Goal: Communication & Community: Participate in discussion

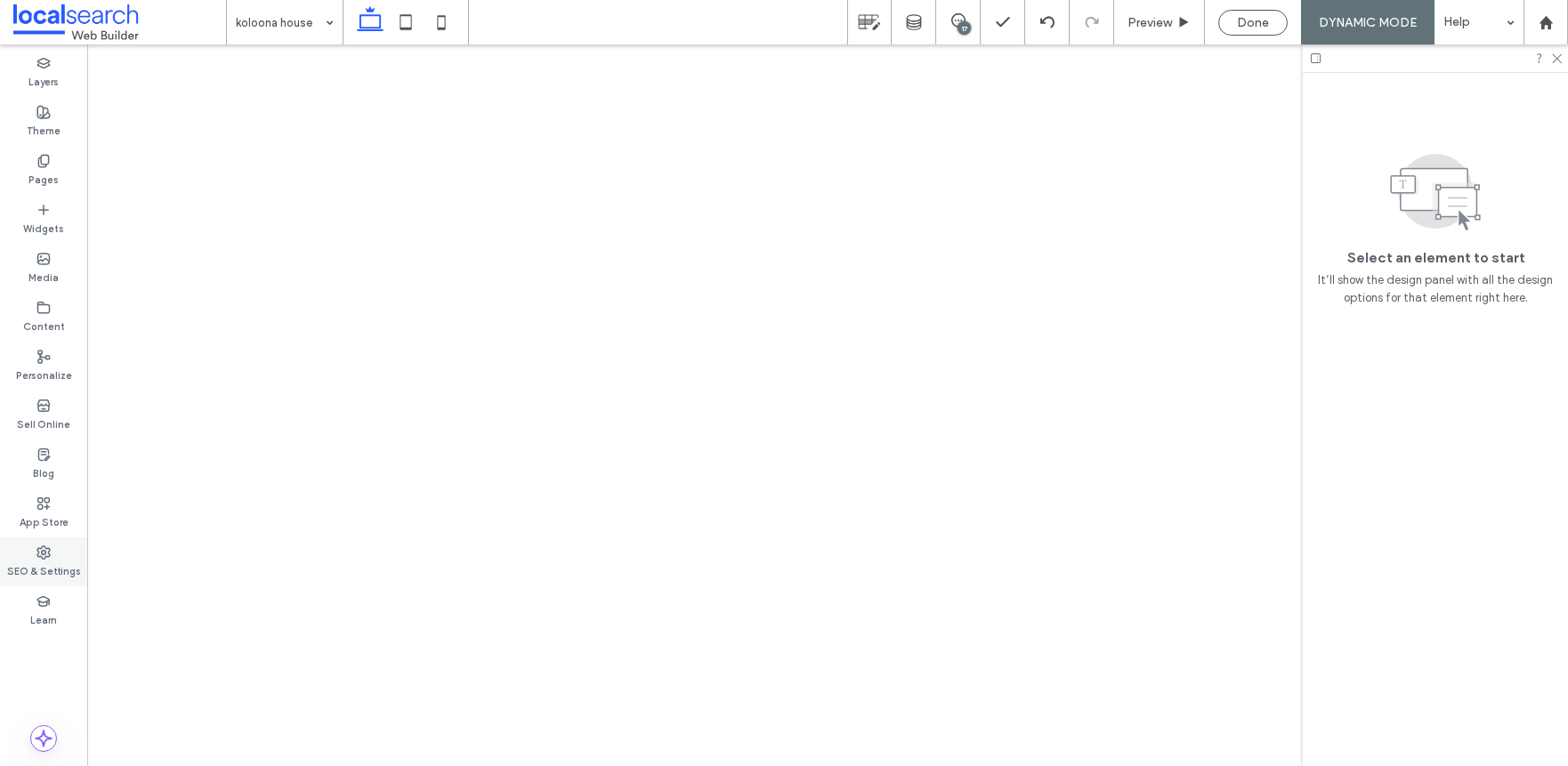
click at [35, 537] on div "SEO & Settings" at bounding box center [43, 562] width 87 height 49
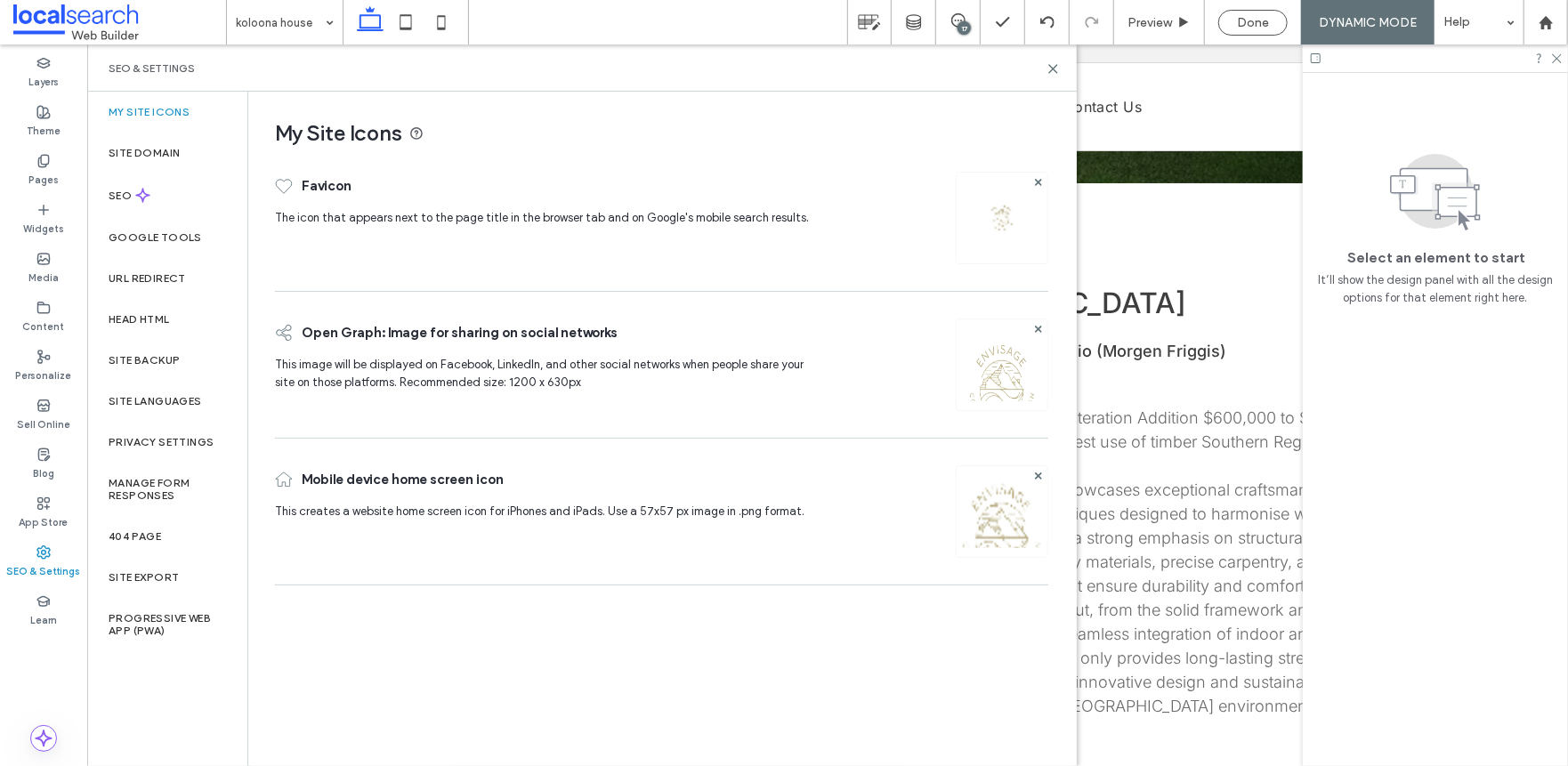
click at [51, 551] on div "SEO & Settings" at bounding box center [43, 562] width 87 height 49
click at [159, 368] on div "Site Backup" at bounding box center [167, 361] width 160 height 41
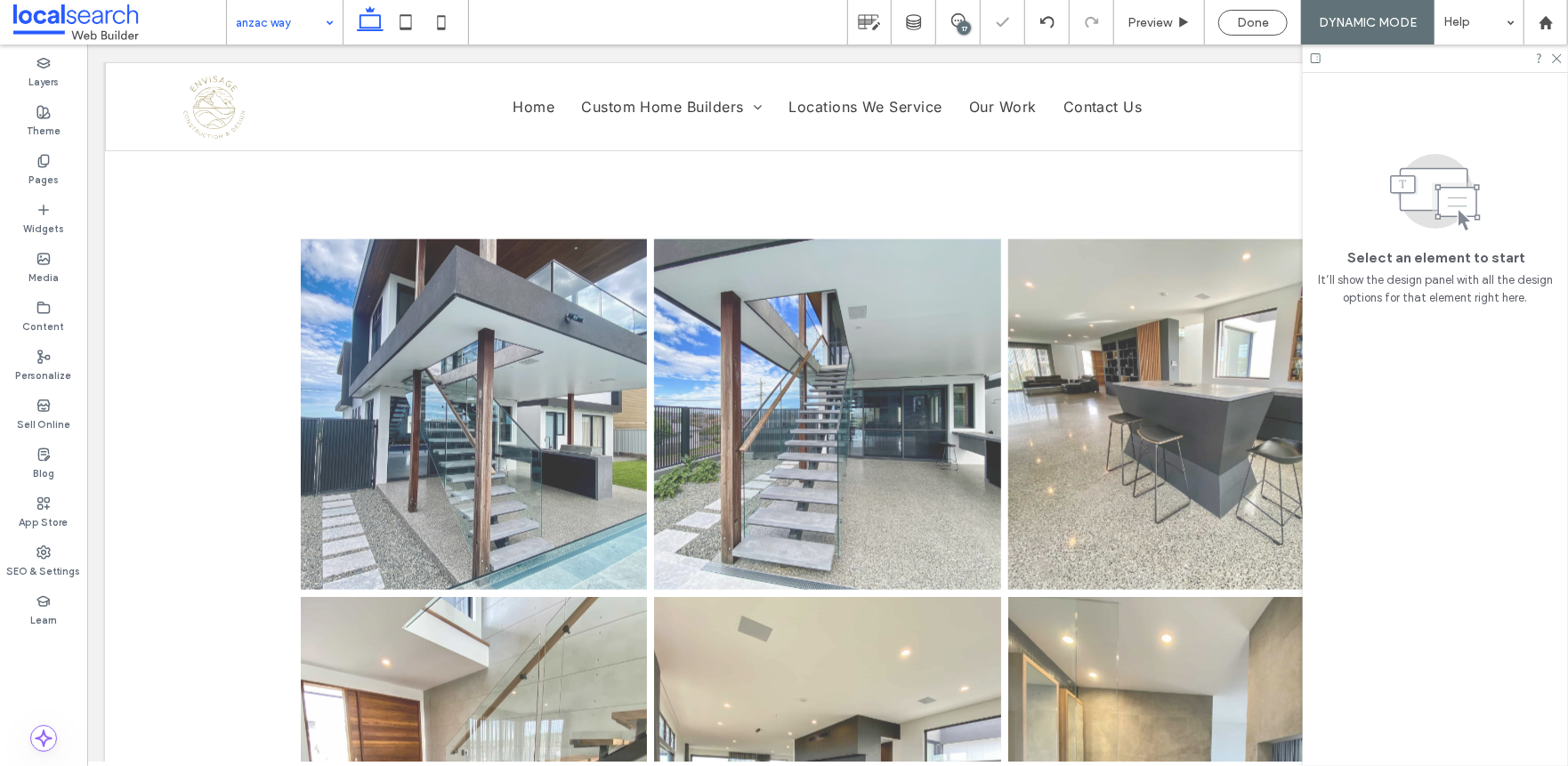
scroll to position [1156, 0]
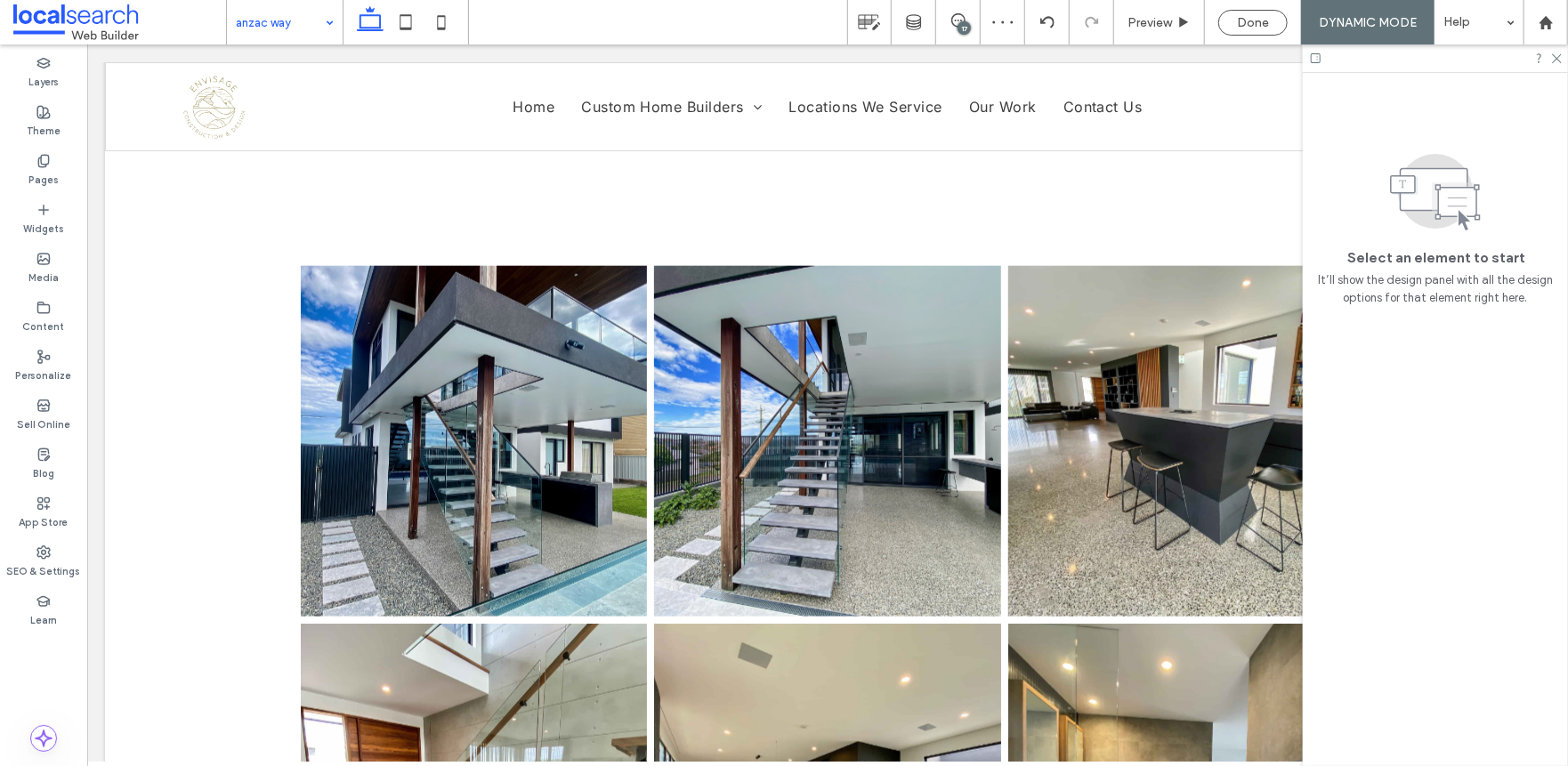
drag, startPoint x: 251, startPoint y: 18, endPoint x: 262, endPoint y: 37, distance: 22.0
click at [251, 18] on input at bounding box center [279, 22] width 89 height 44
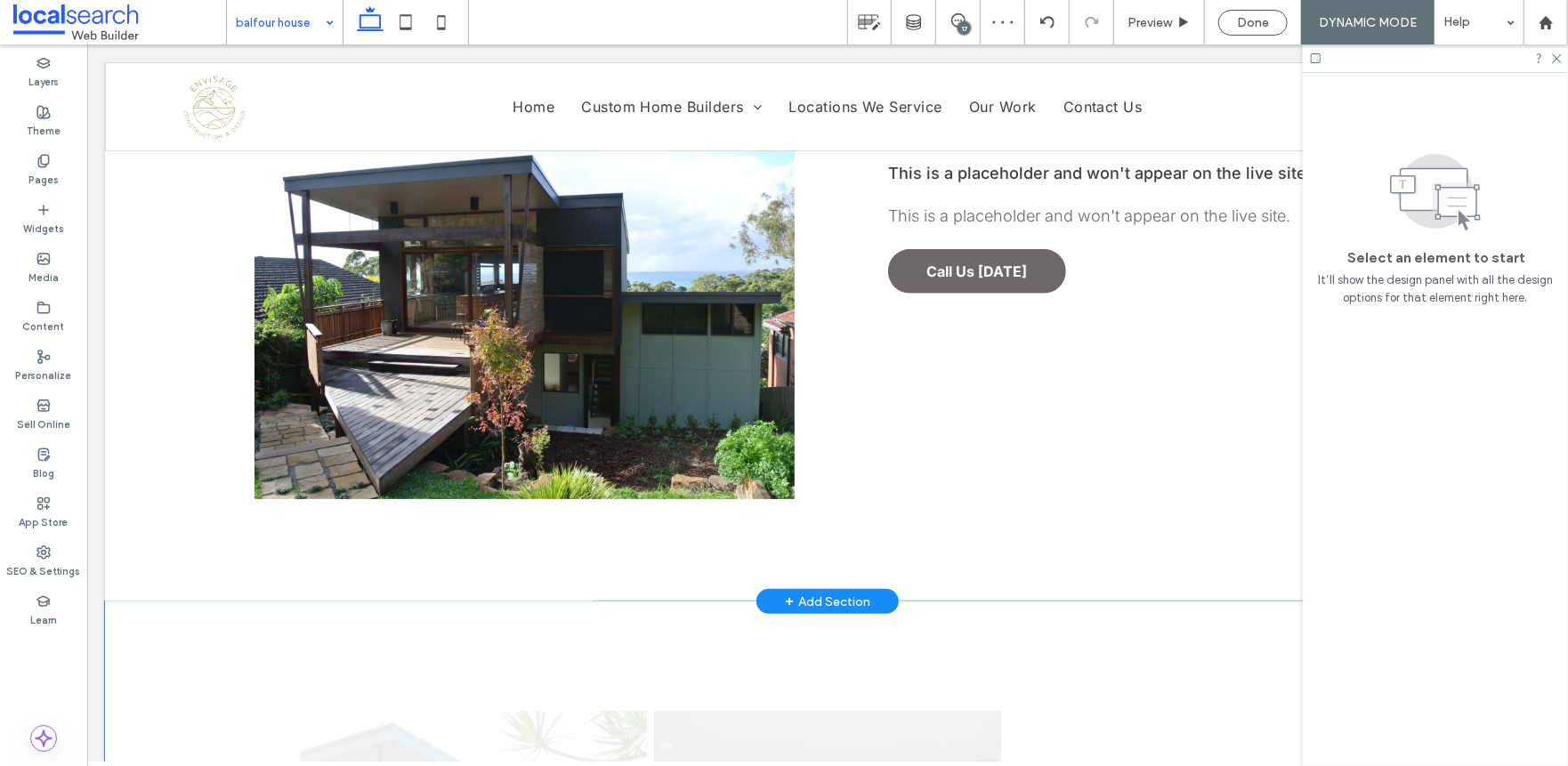
scroll to position [1068, 0]
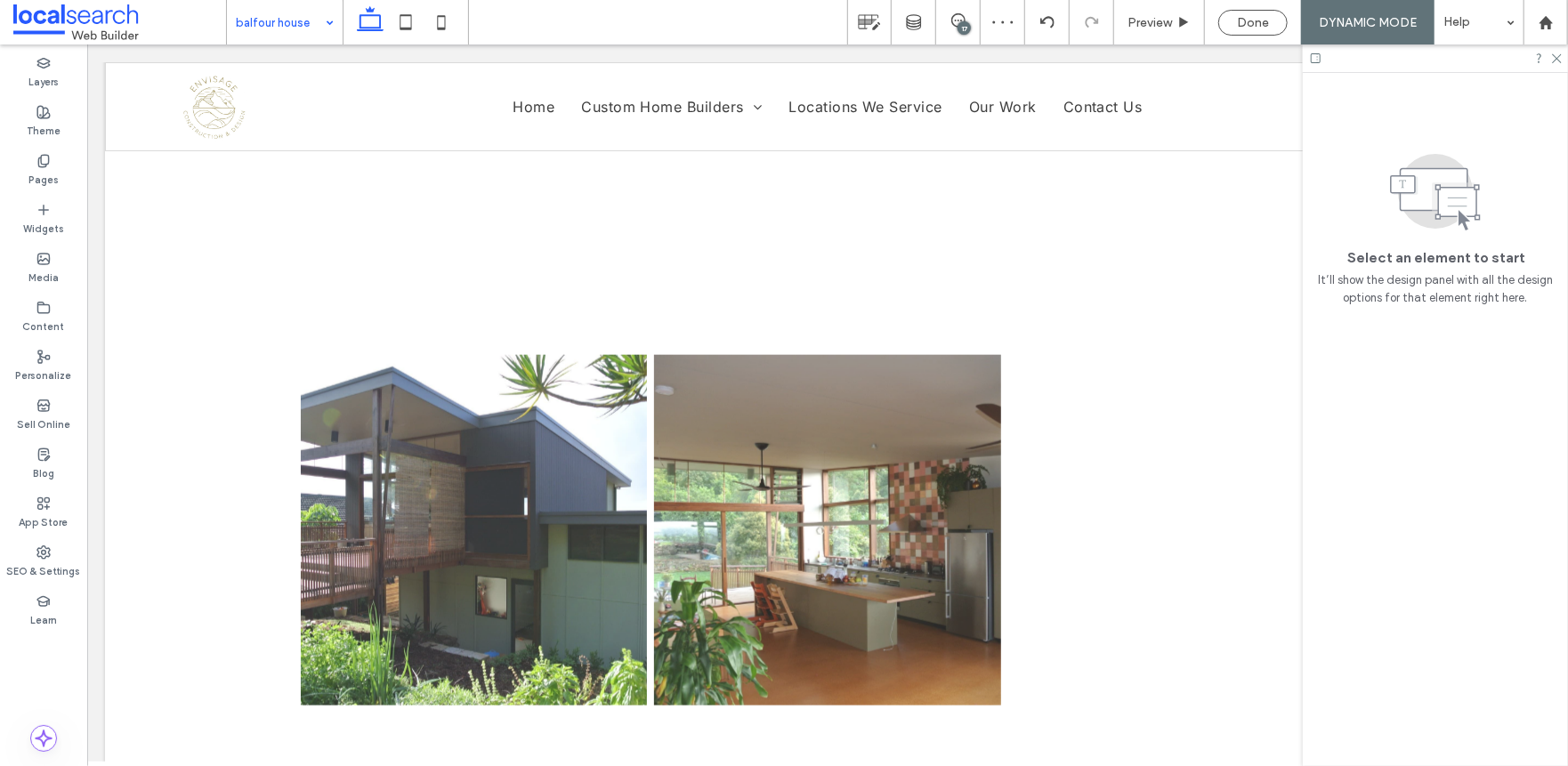
click at [292, 38] on input at bounding box center [279, 22] width 89 height 44
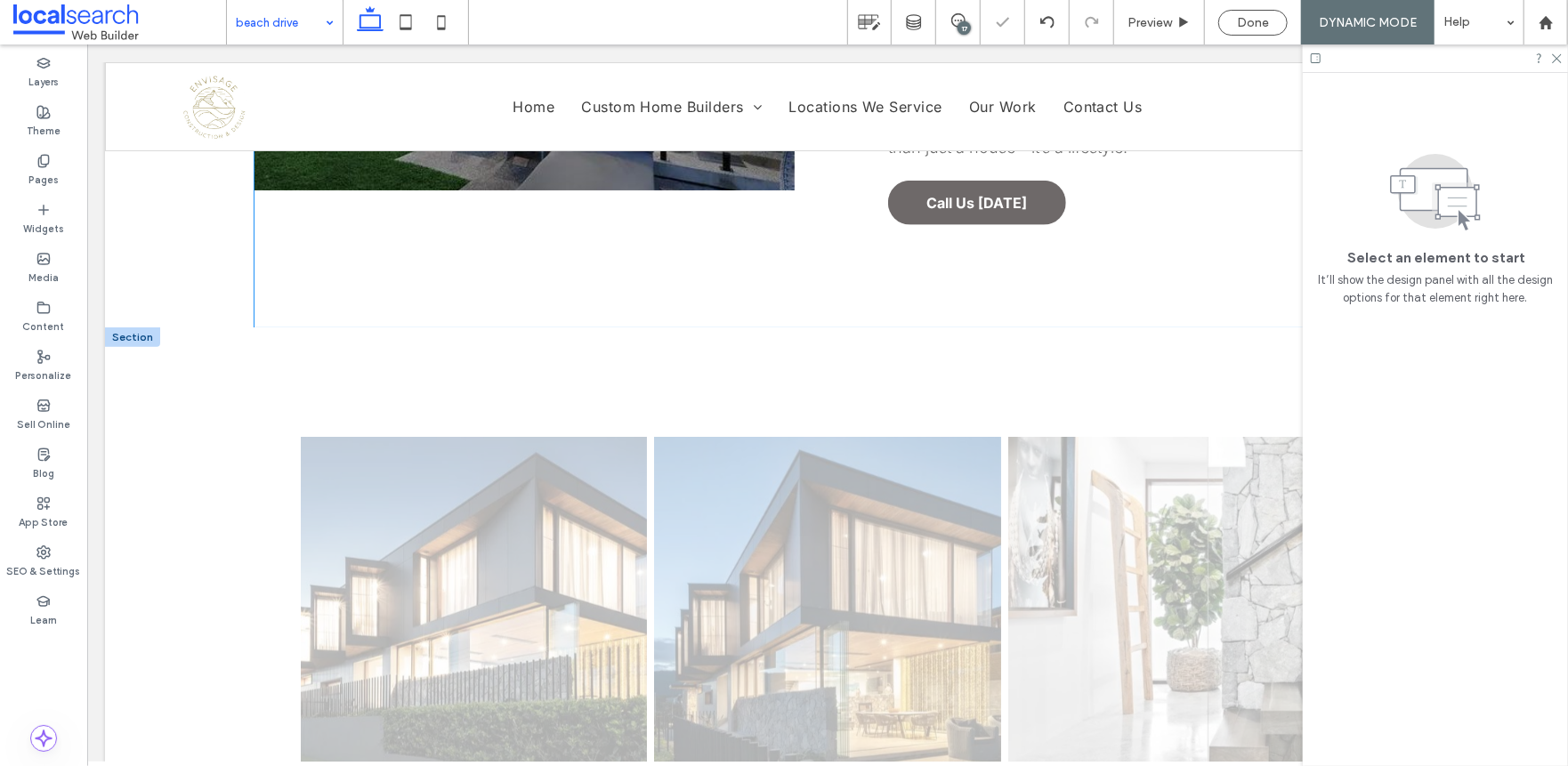
scroll to position [1424, 0]
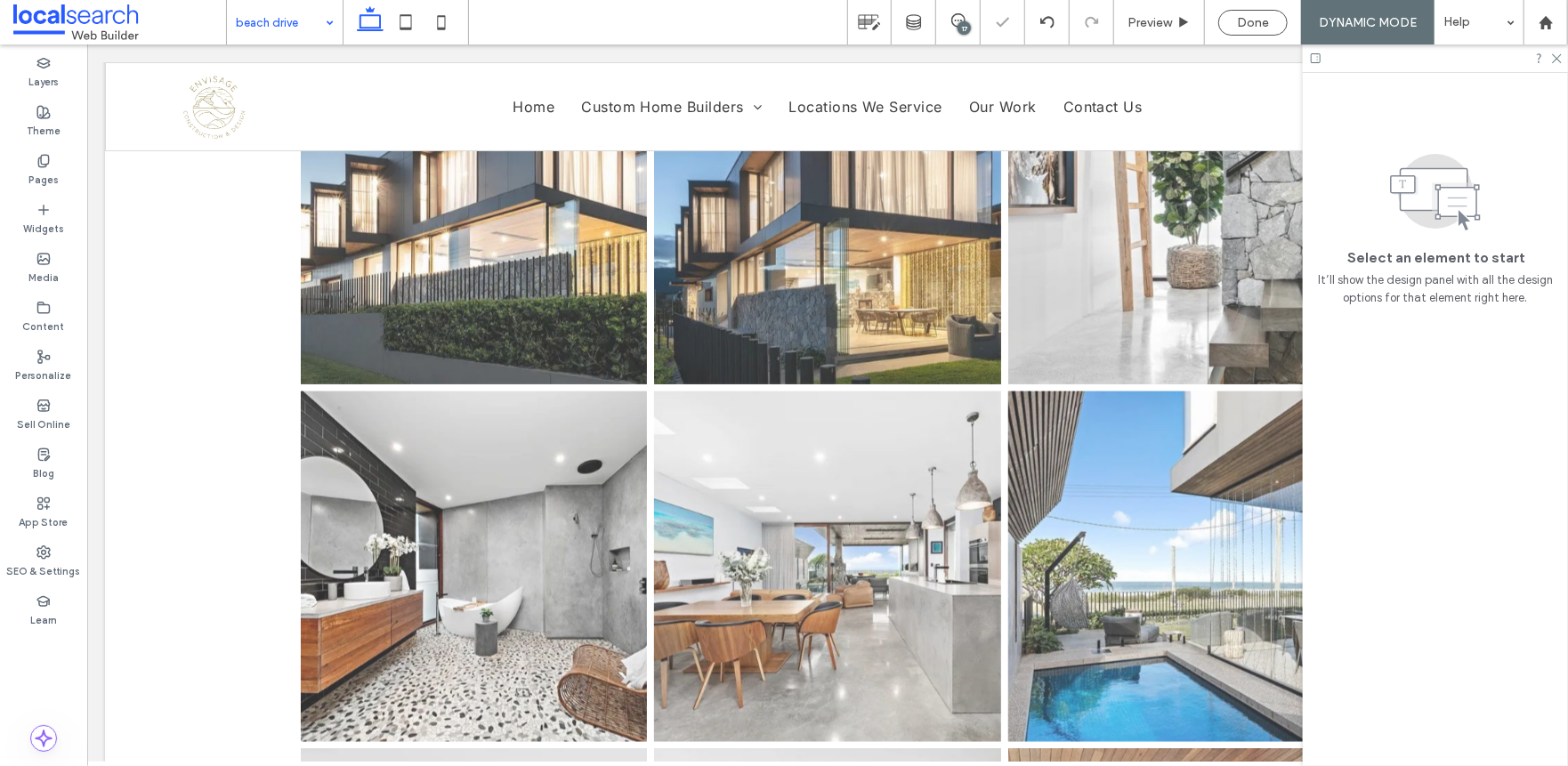
drag, startPoint x: 296, startPoint y: 24, endPoint x: 294, endPoint y: 33, distance: 9.2
click at [295, 24] on input at bounding box center [279, 22] width 89 height 44
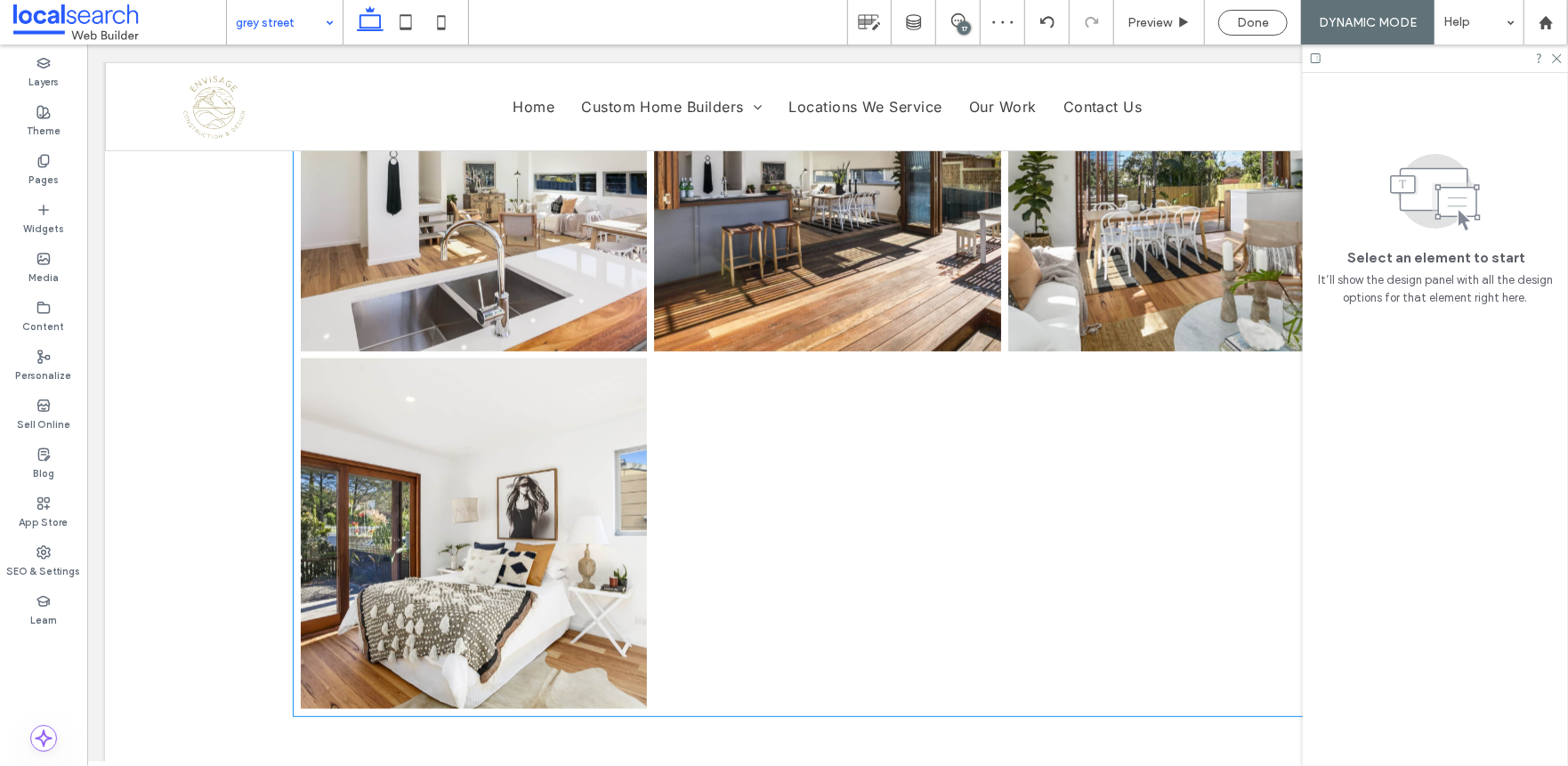
scroll to position [1246, 0]
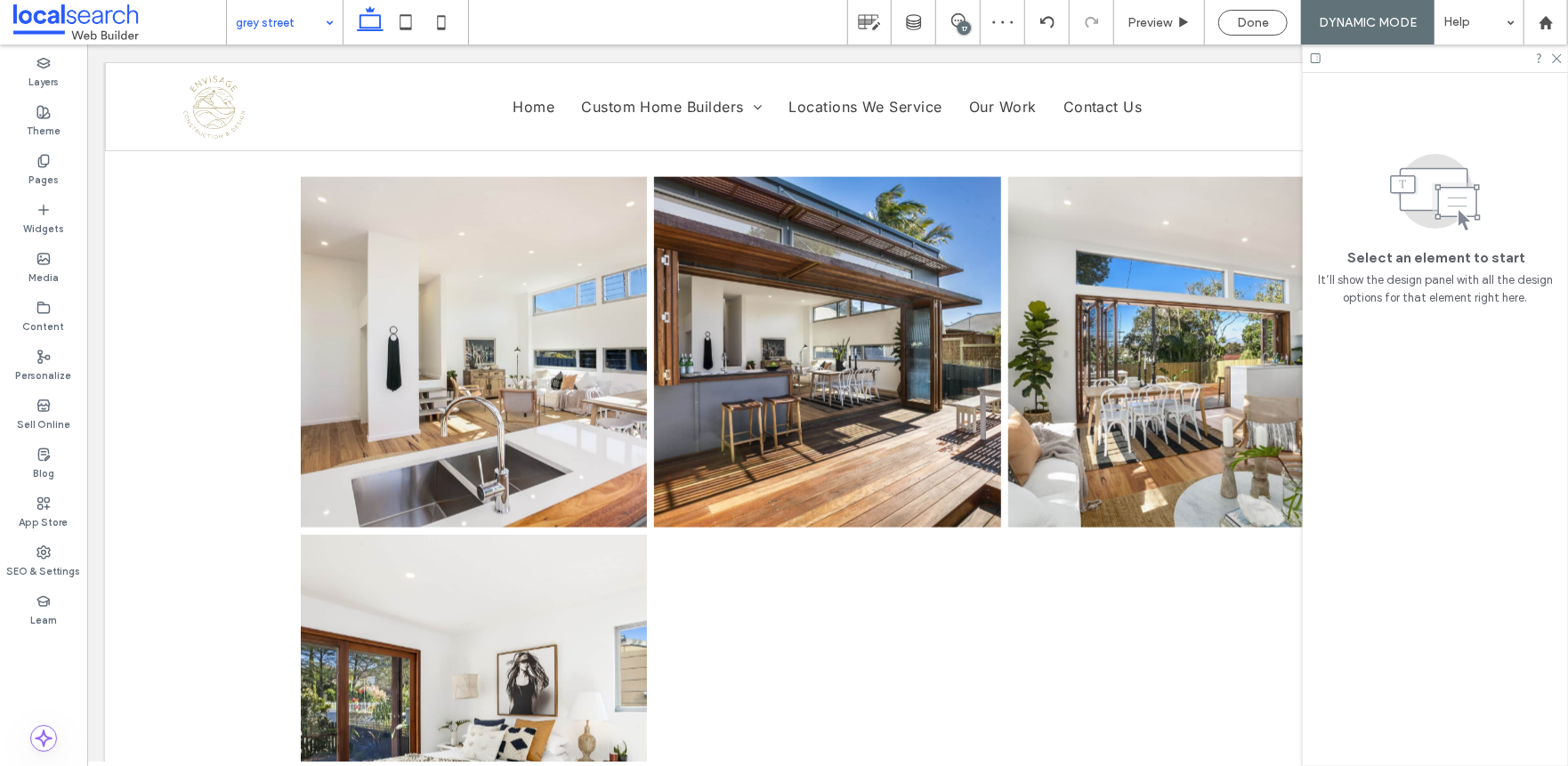
click at [256, 16] on input at bounding box center [279, 22] width 89 height 44
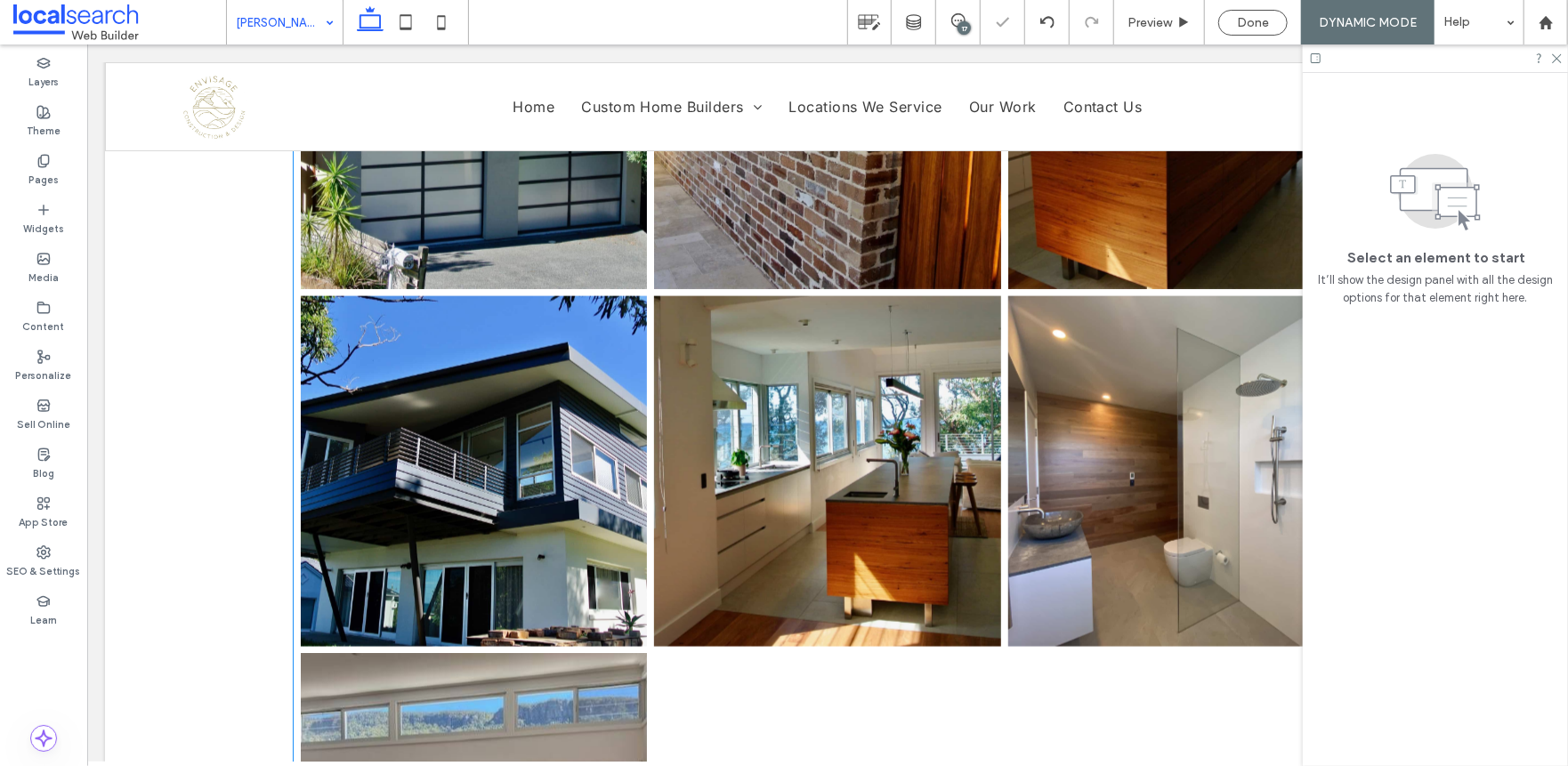
scroll to position [1691, 0]
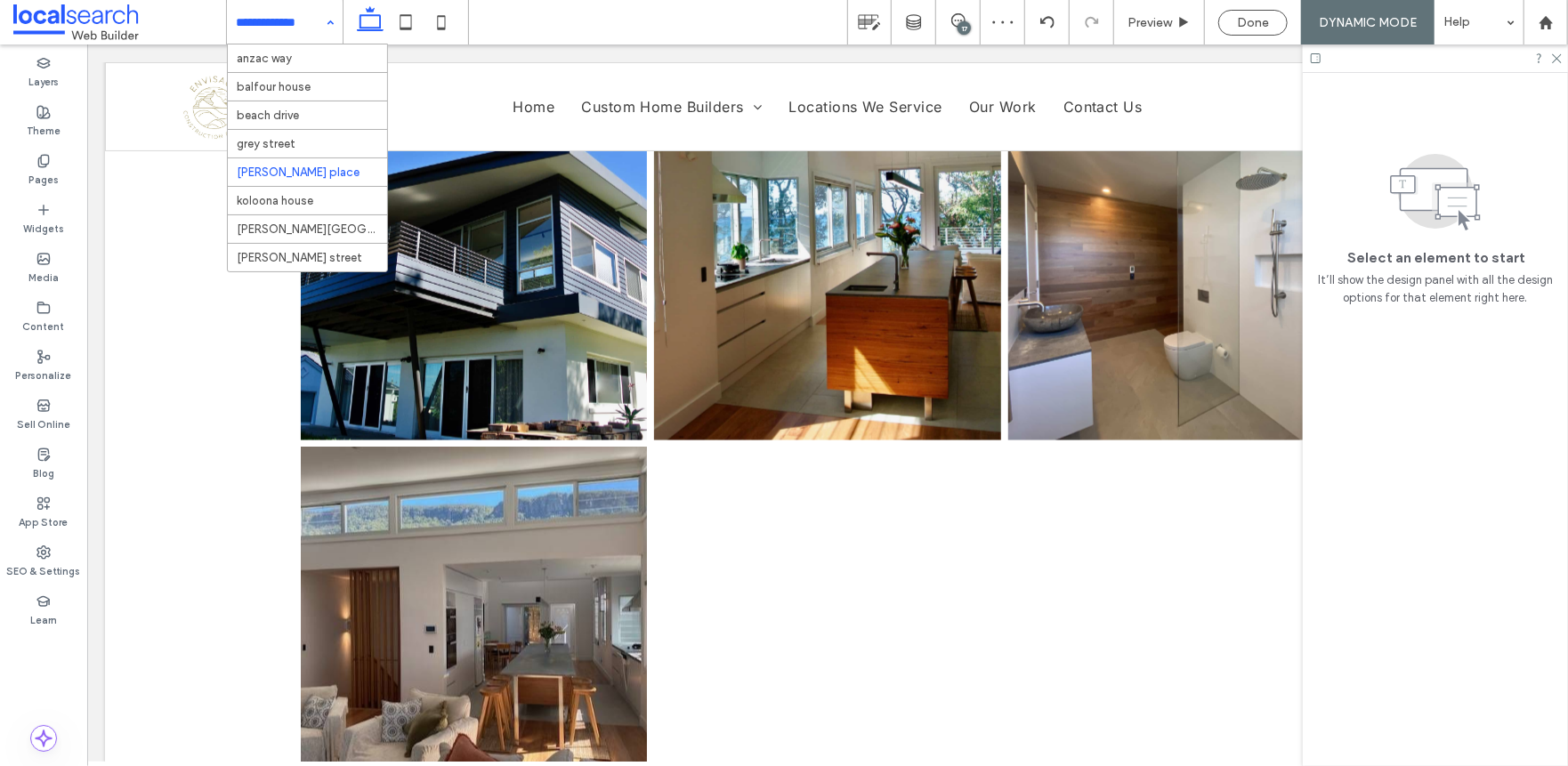
click at [281, 13] on input at bounding box center [279, 22] width 89 height 44
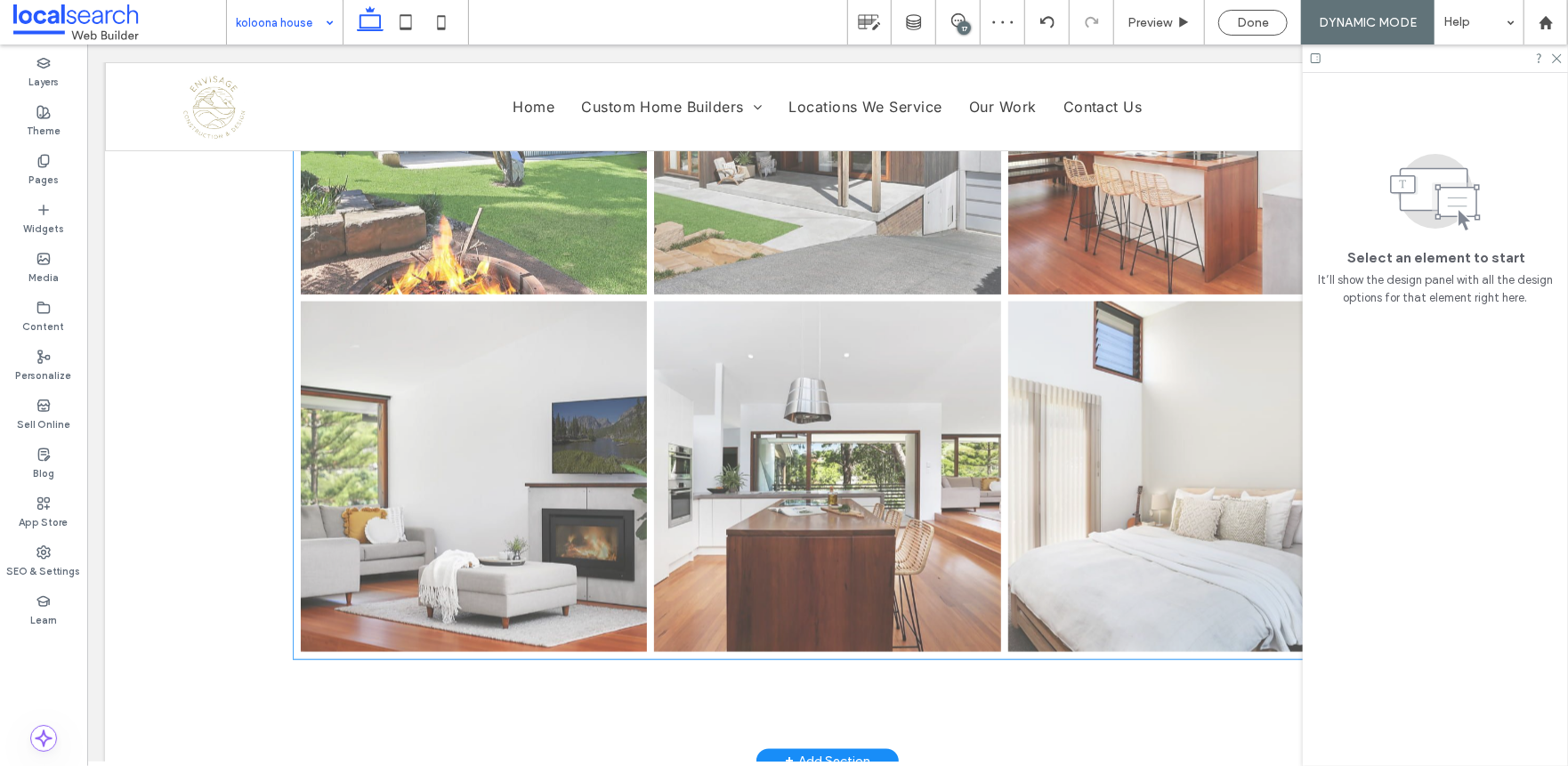
scroll to position [1868, 0]
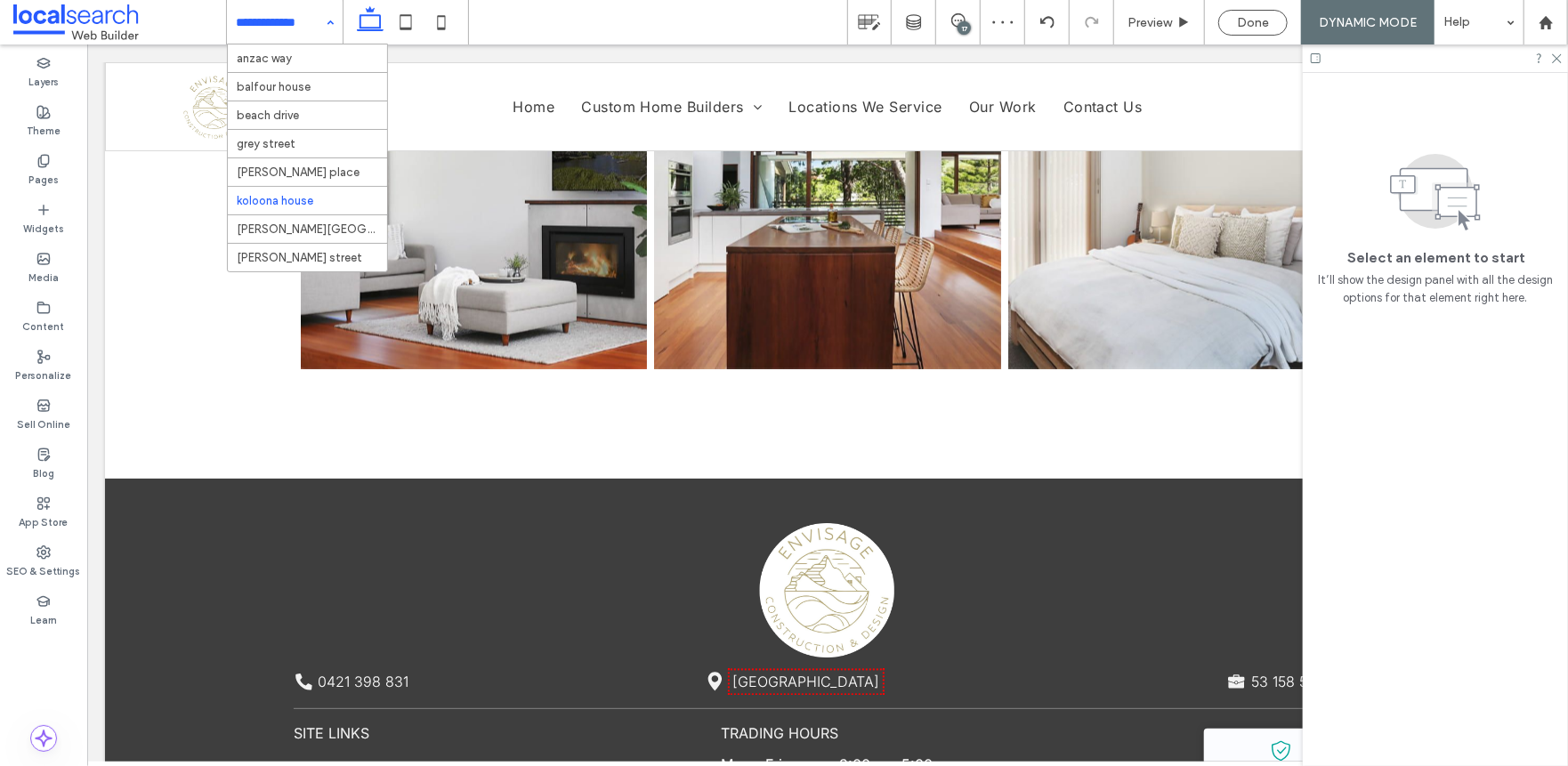
click at [298, 27] on input at bounding box center [279, 22] width 89 height 44
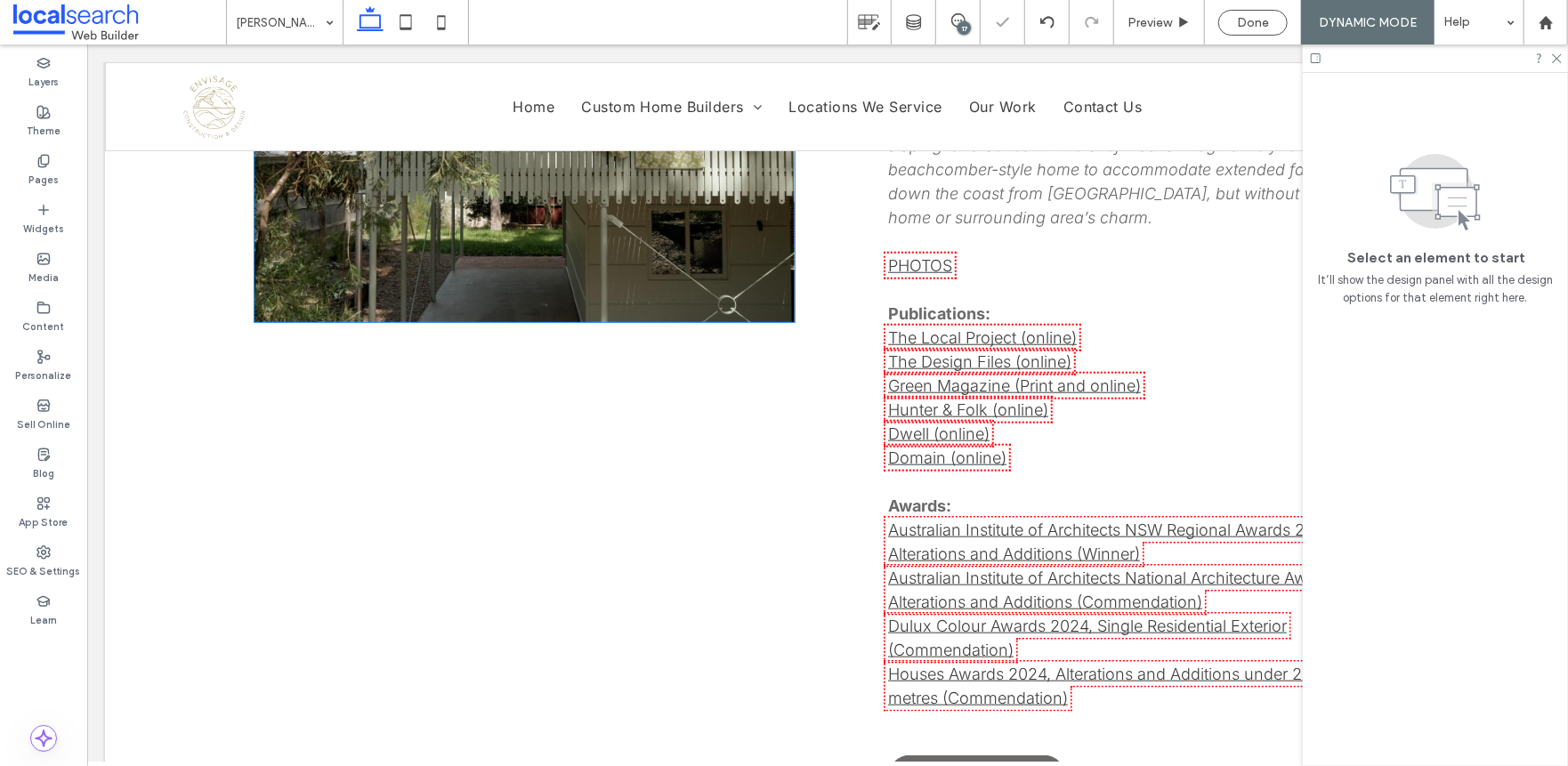
scroll to position [623, 0]
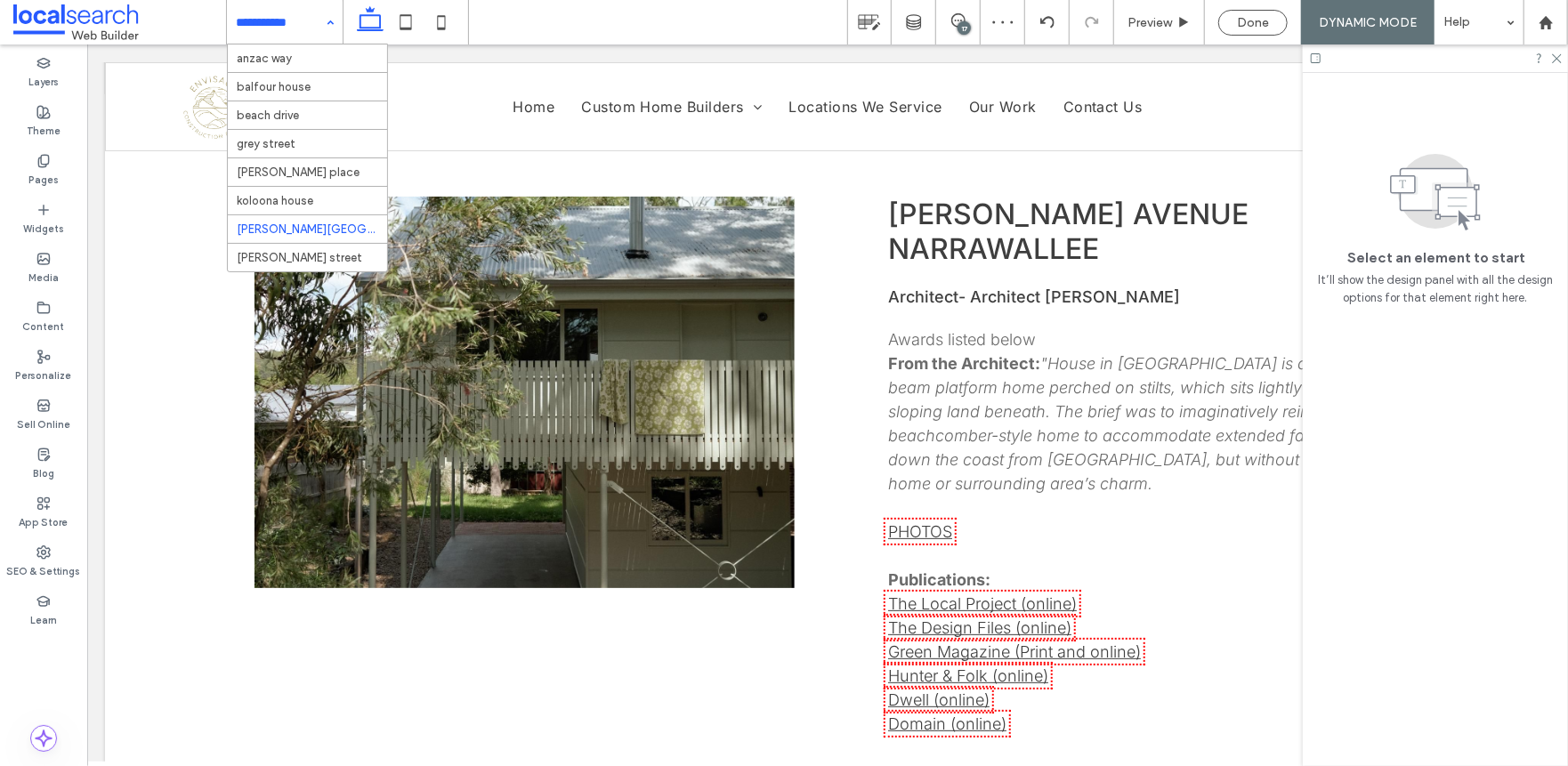
click at [266, 33] on input at bounding box center [279, 22] width 89 height 44
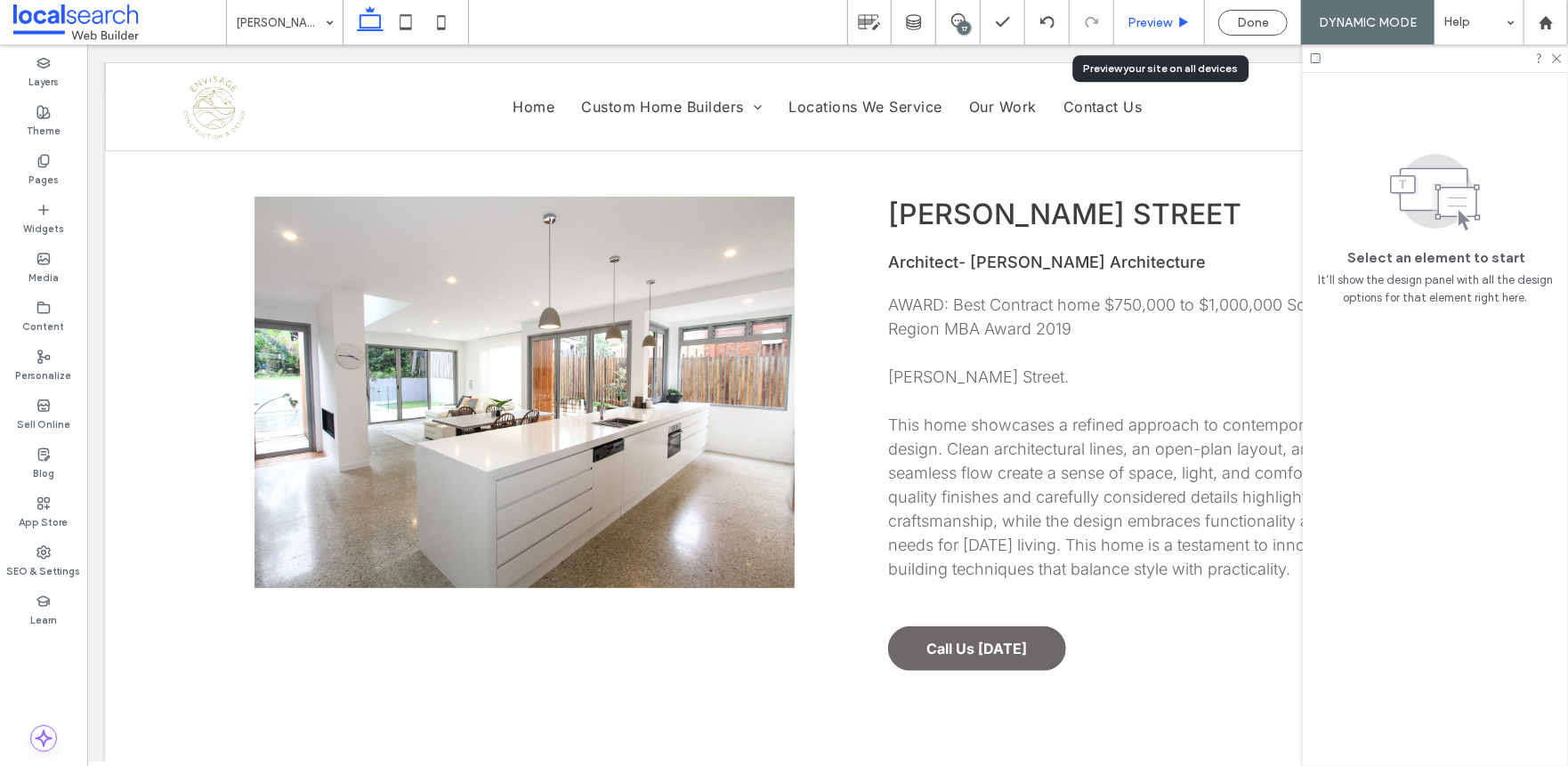
drag, startPoint x: 1150, startPoint y: 18, endPoint x: 1052, endPoint y: 9, distance: 98.4
click at [1150, 18] on span "Preview" at bounding box center [1149, 22] width 44 height 15
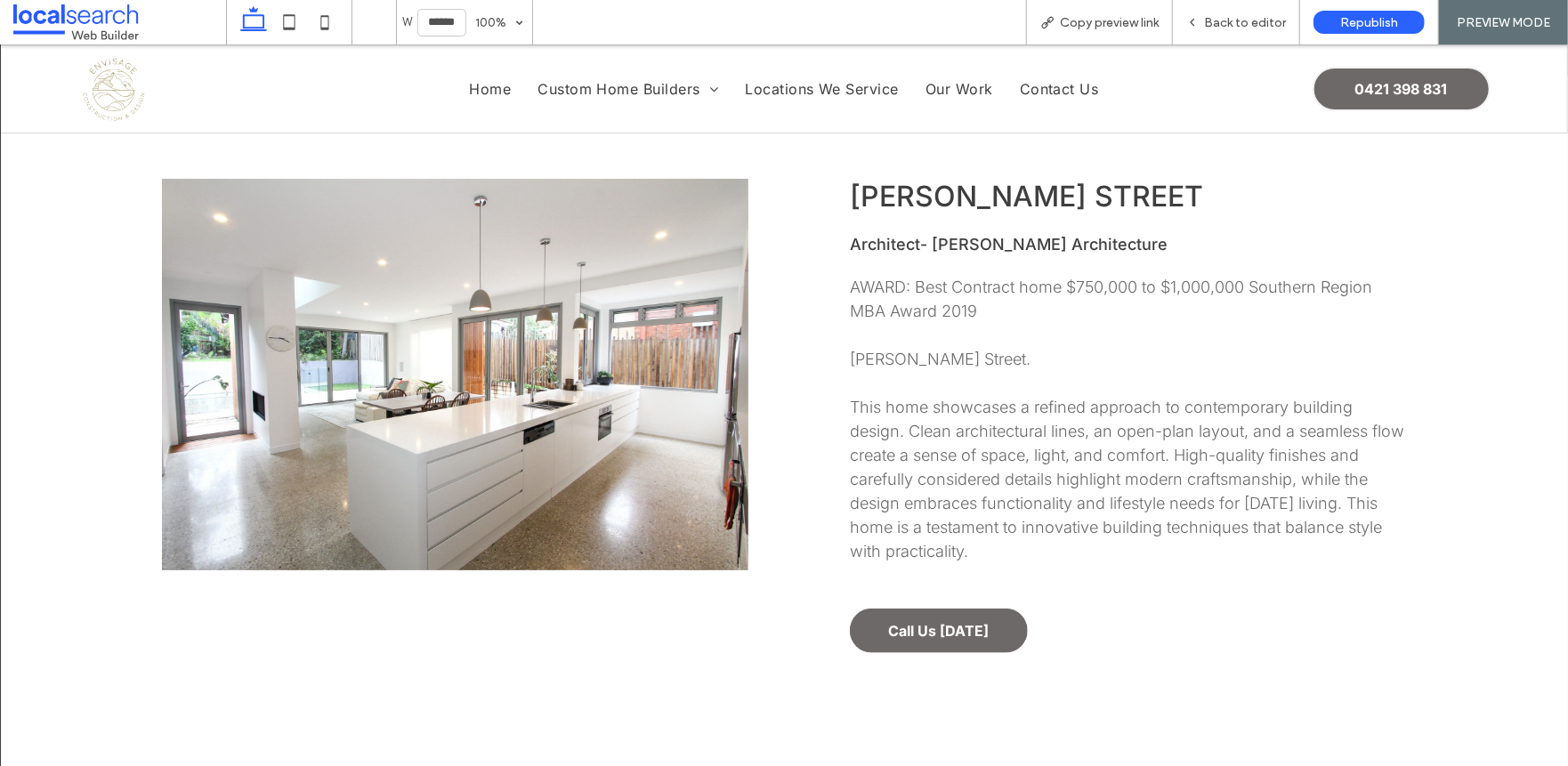
scroll to position [605, 0]
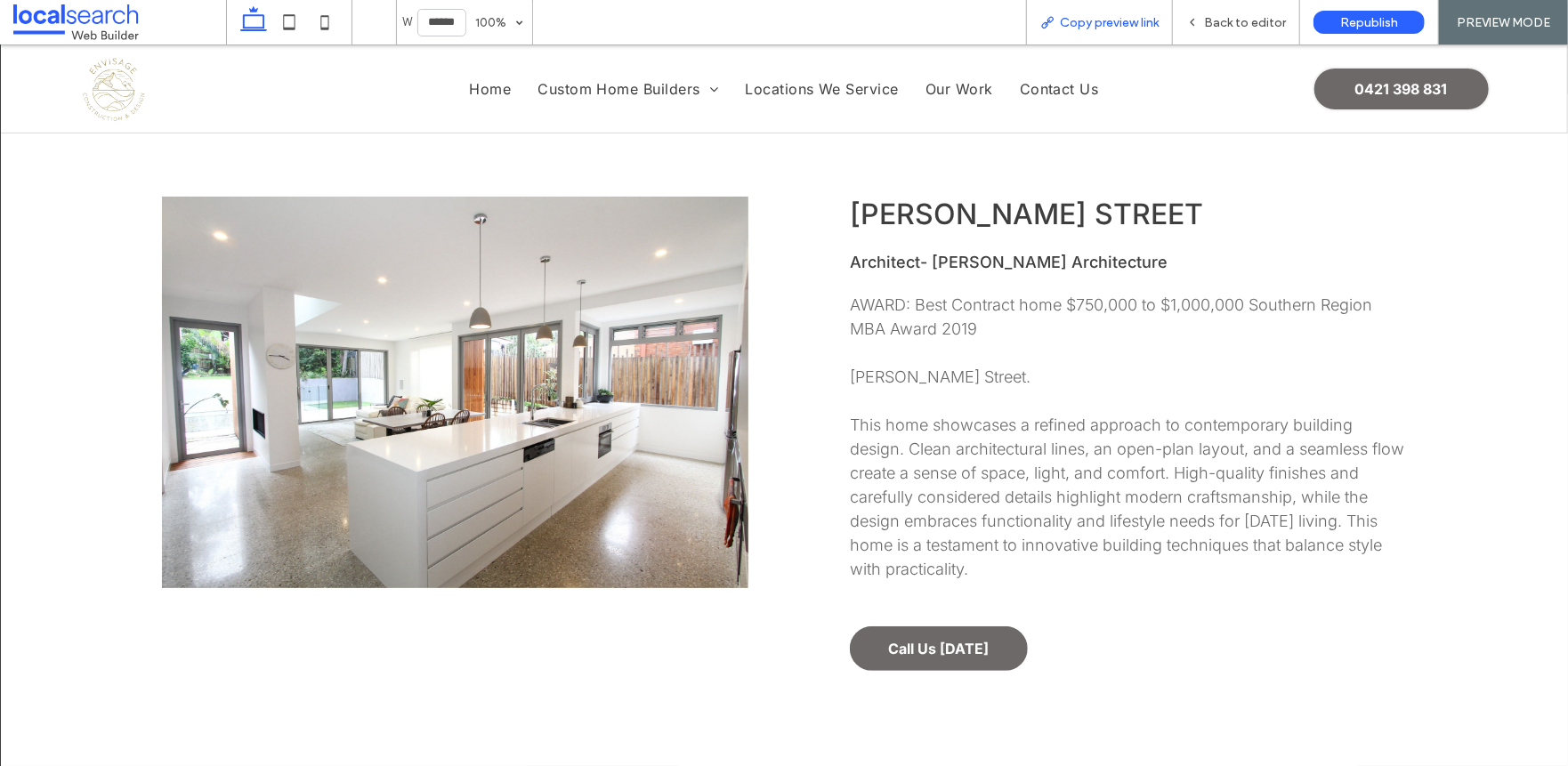
click at [1097, 21] on span "Copy preview link" at bounding box center [1109, 22] width 99 height 15
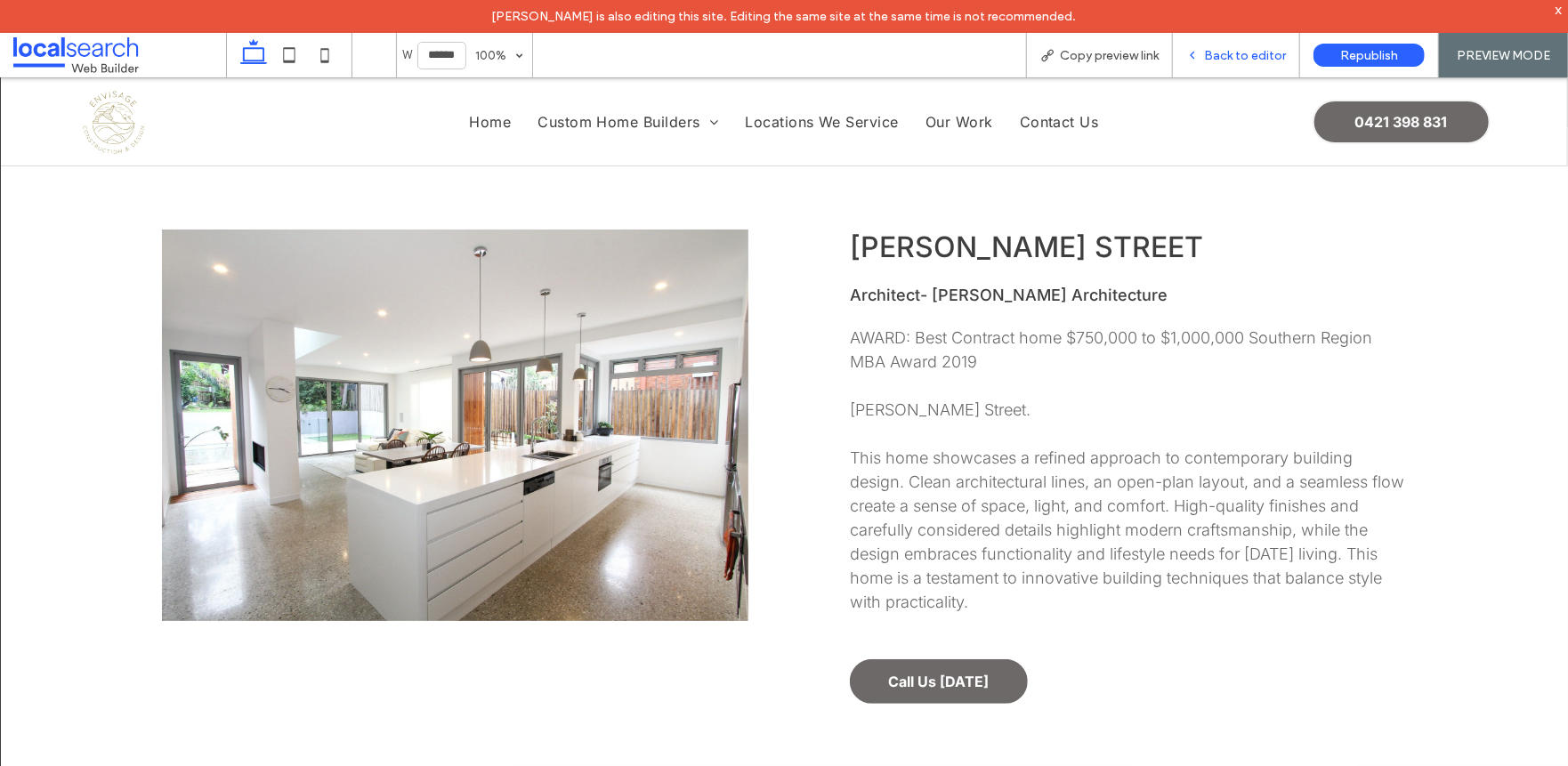
click at [1191, 56] on icon at bounding box center [1191, 55] width 13 height 13
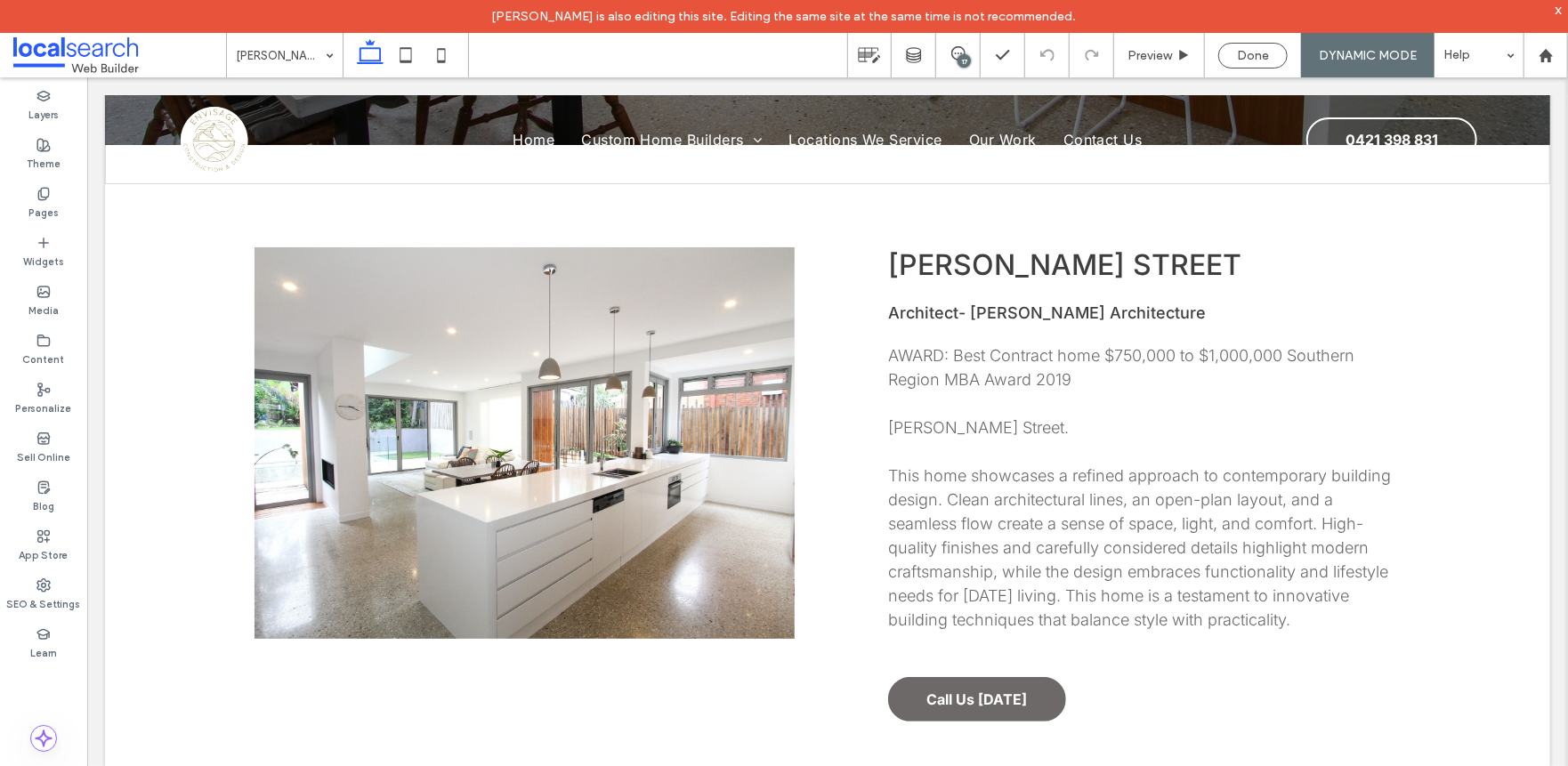
scroll to position [623, 0]
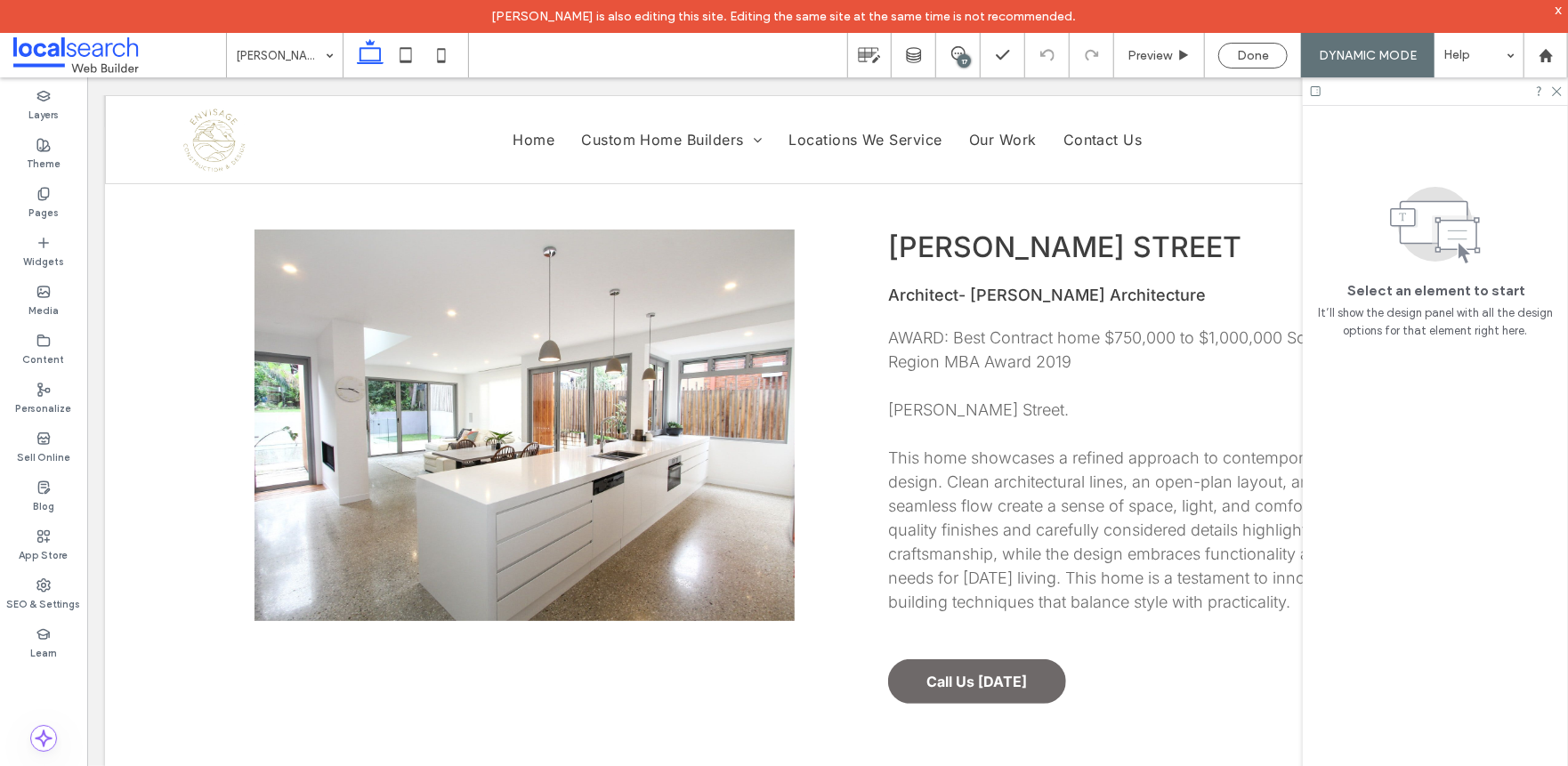
click at [964, 59] on div "17" at bounding box center [964, 61] width 14 height 14
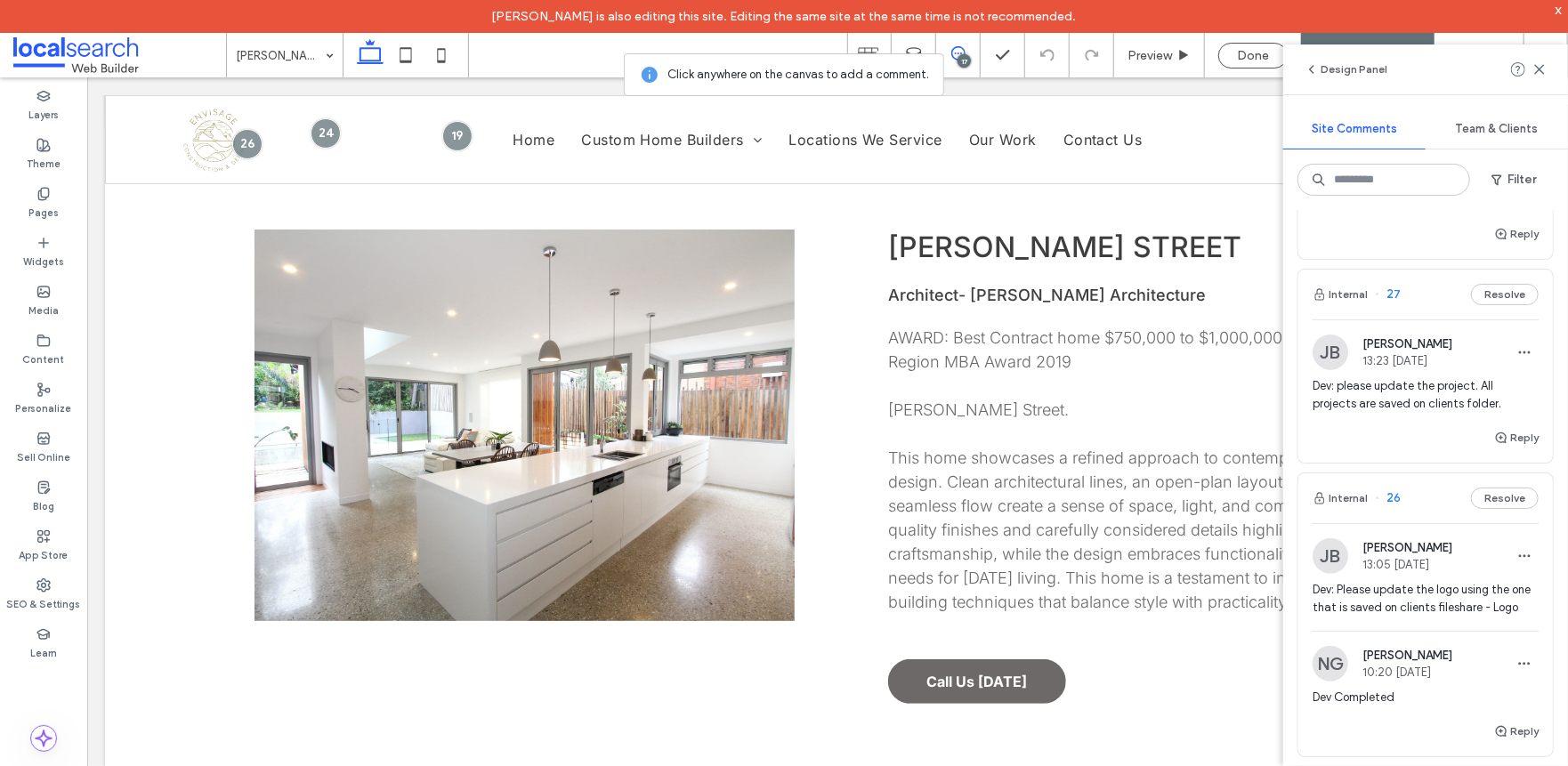
scroll to position [444, 0]
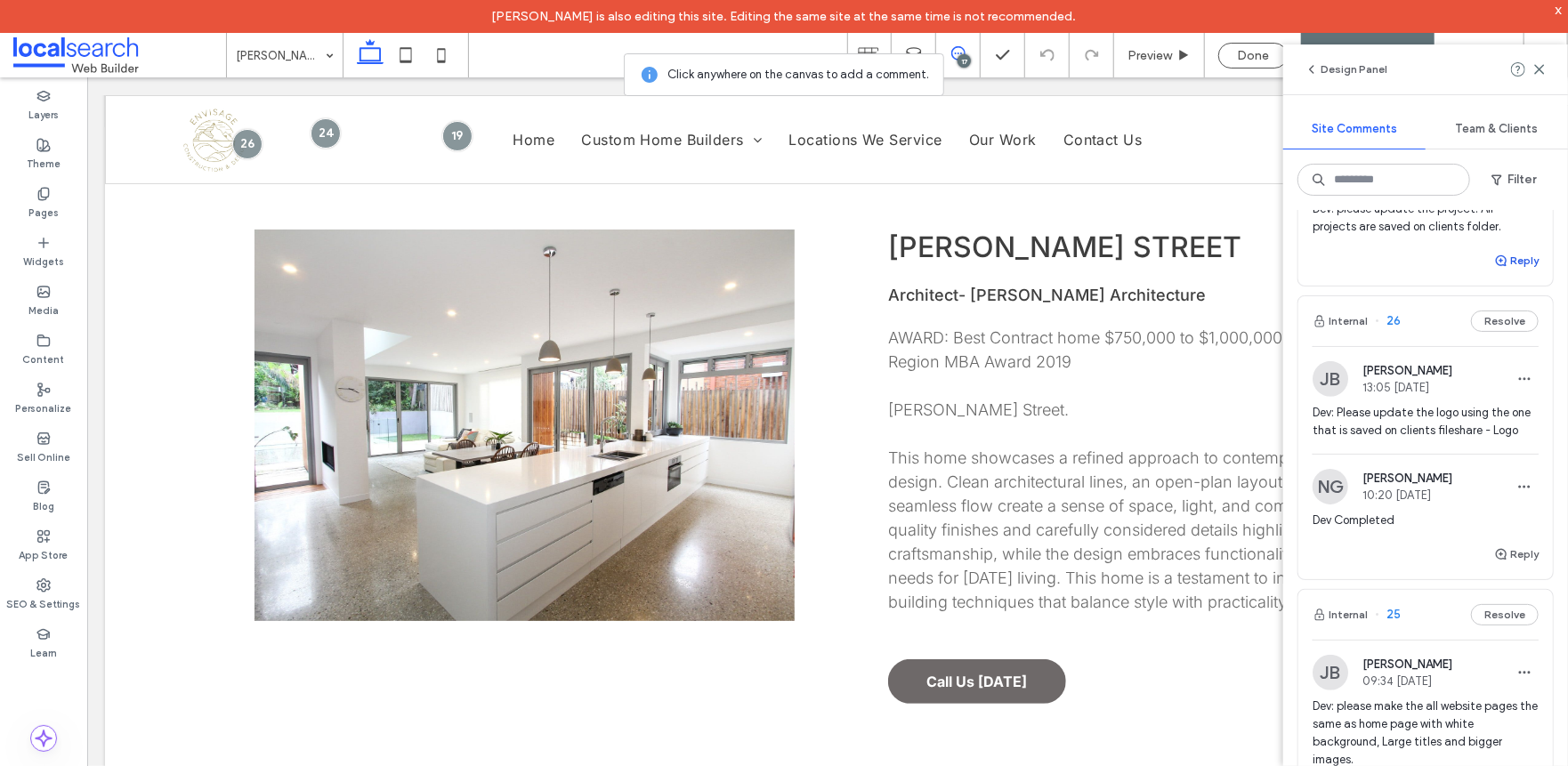
click at [1501, 272] on button "Reply" at bounding box center [1515, 261] width 44 height 22
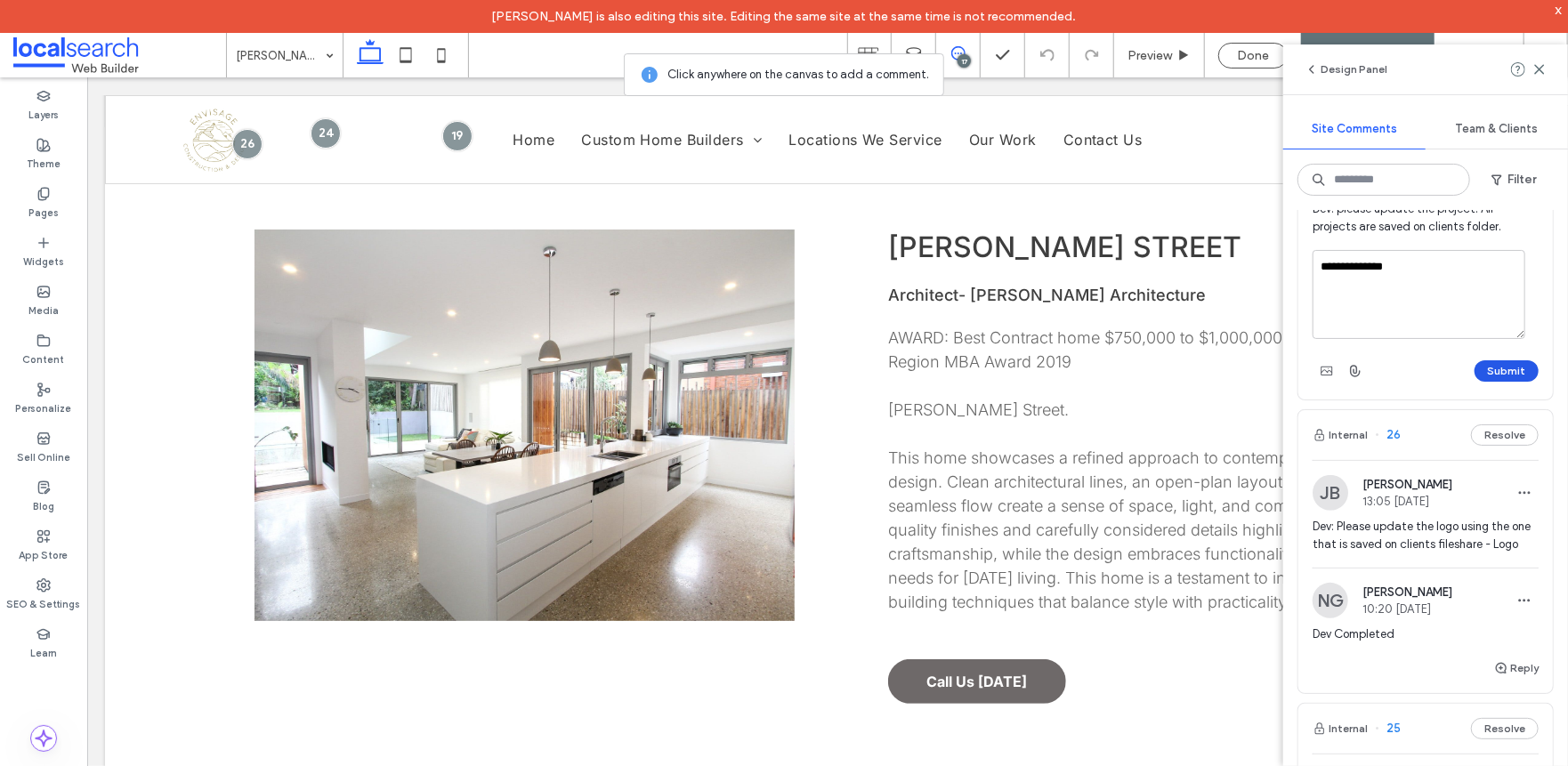
type textarea "**********"
click at [1474, 382] on button "Submit" at bounding box center [1505, 371] width 64 height 22
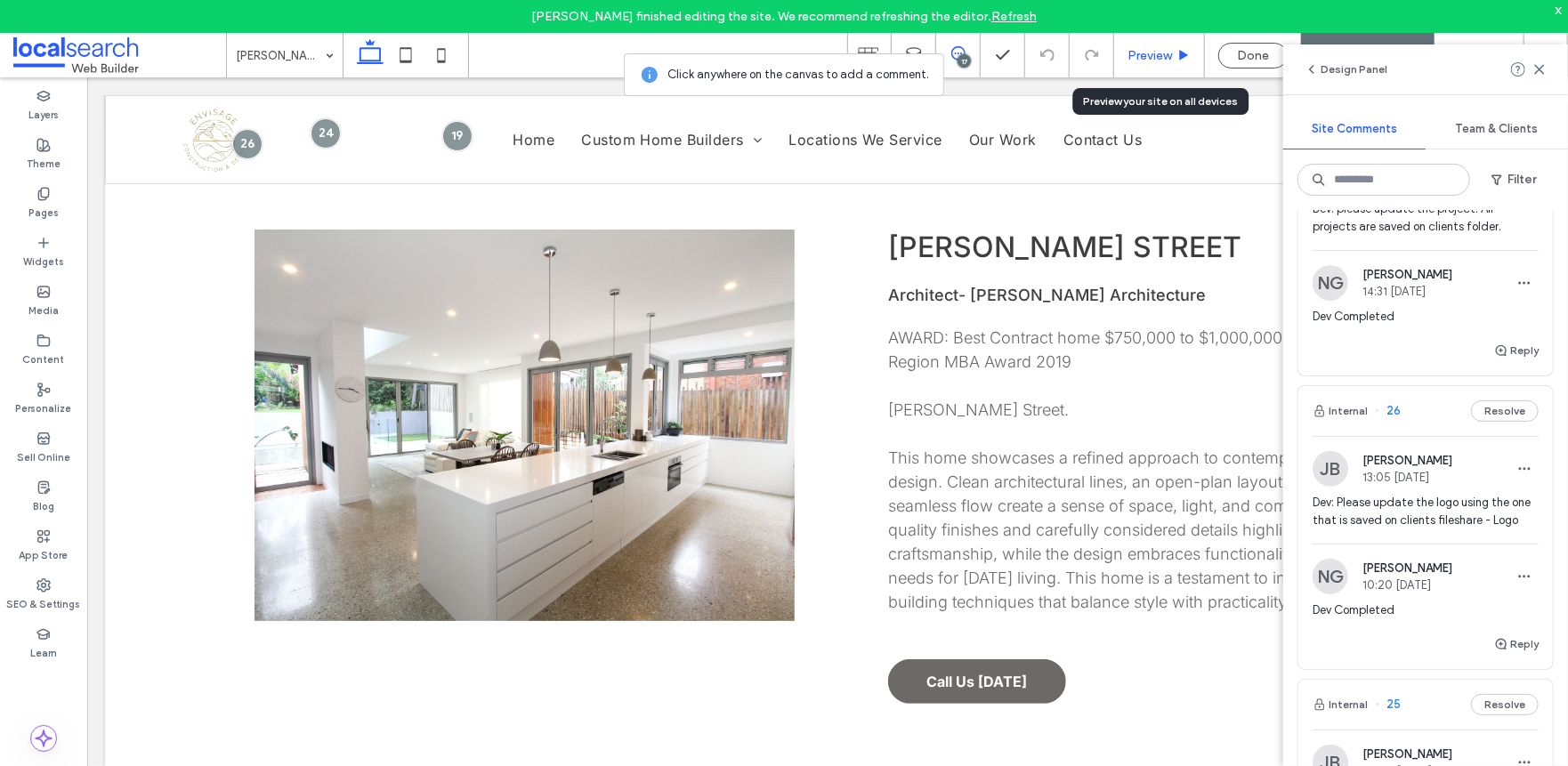
click at [1158, 55] on span "Preview" at bounding box center [1149, 55] width 44 height 15
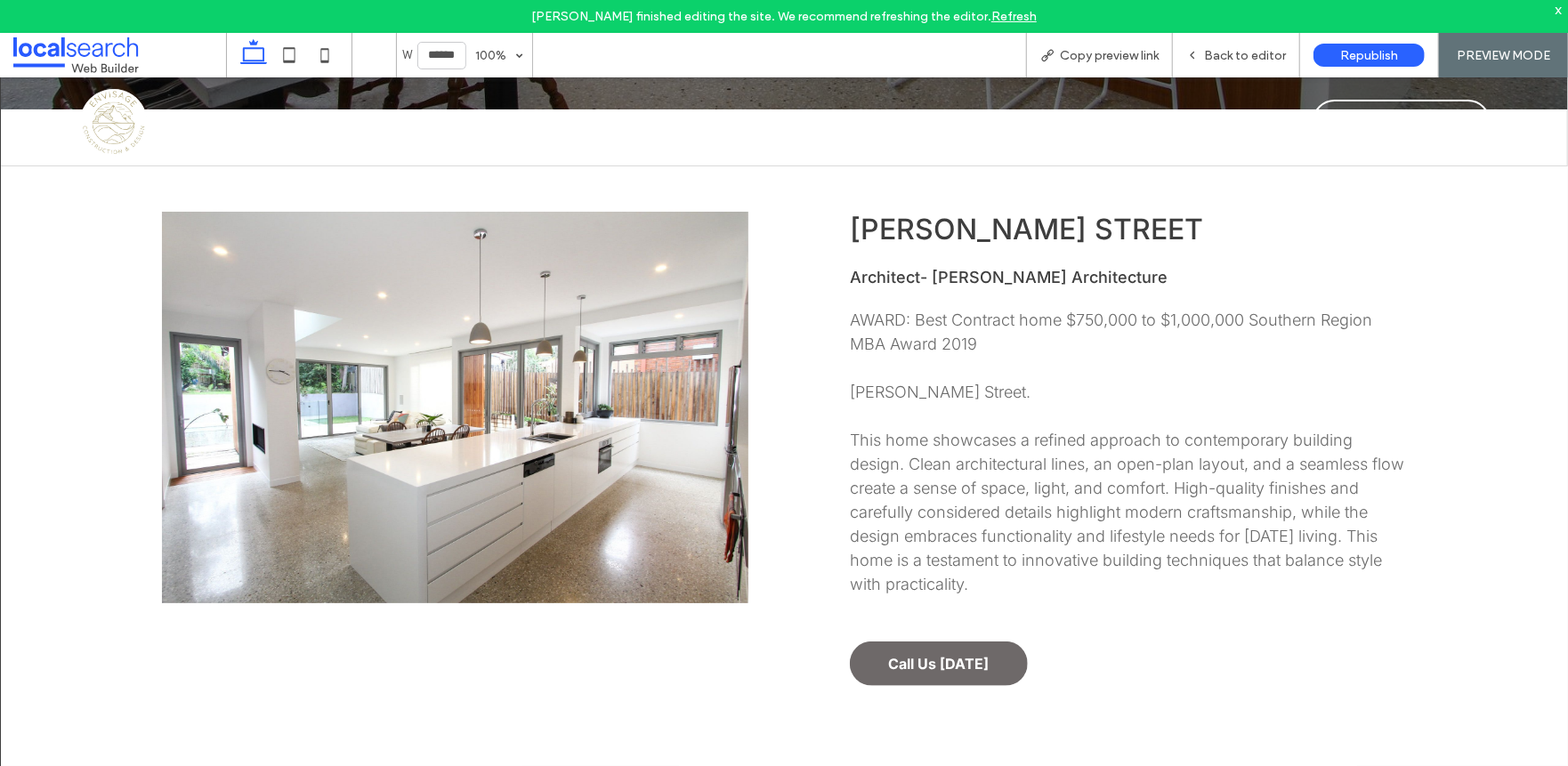
scroll to position [605, 0]
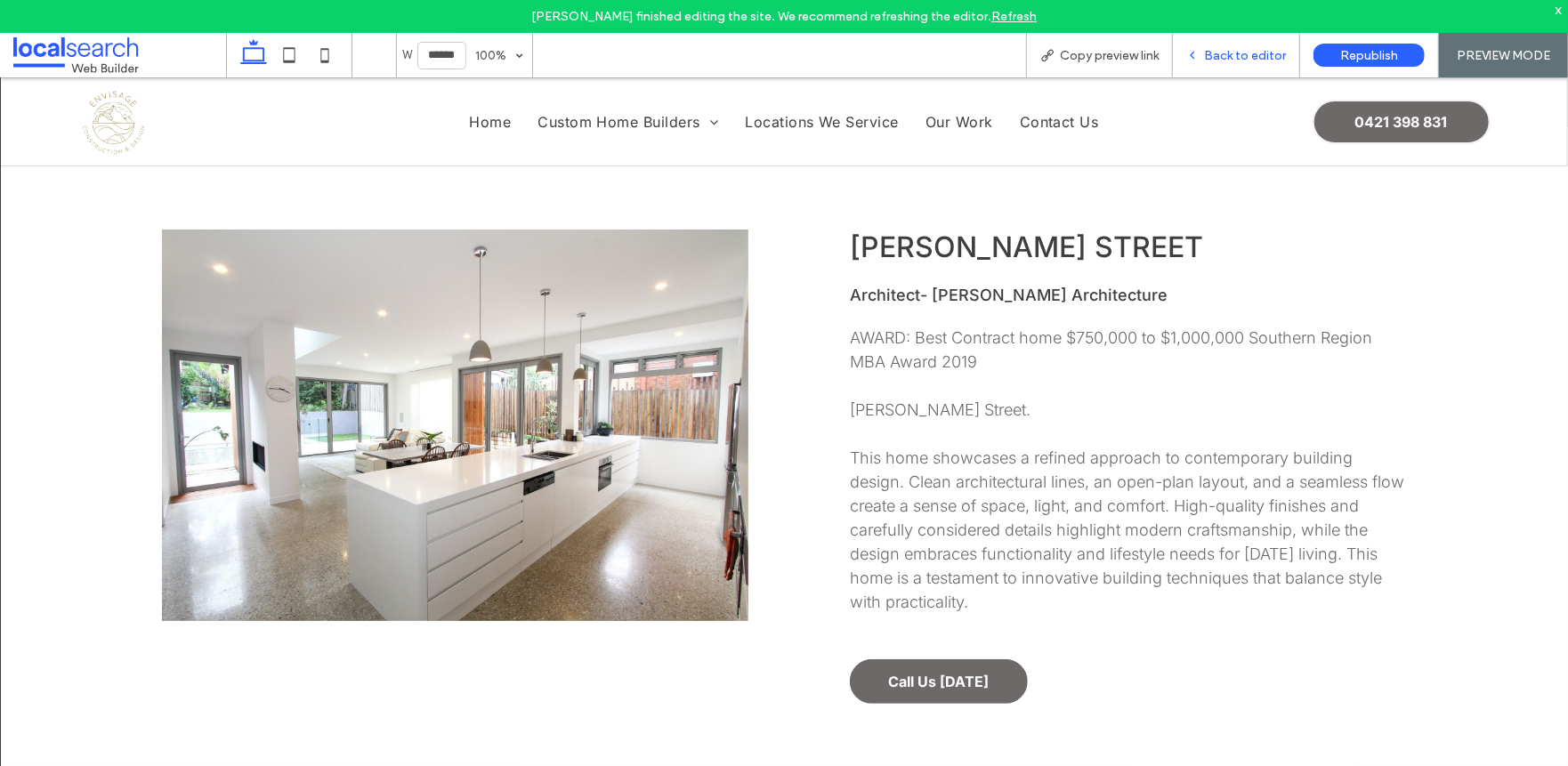
click at [1204, 63] on div "Back to editor" at bounding box center [1237, 55] width 127 height 44
click at [1194, 57] on icon at bounding box center [1191, 55] width 13 height 13
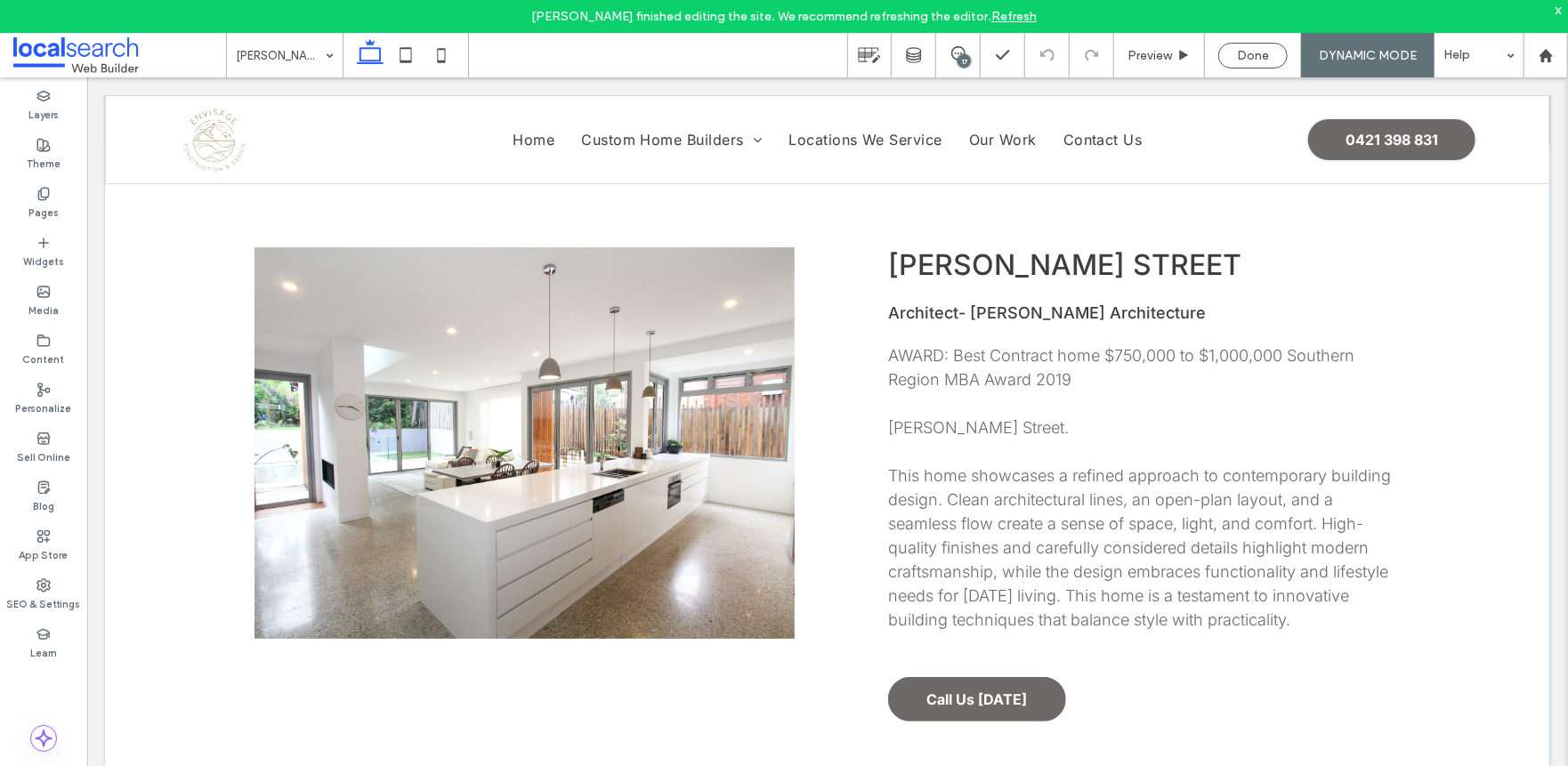
scroll to position [623, 0]
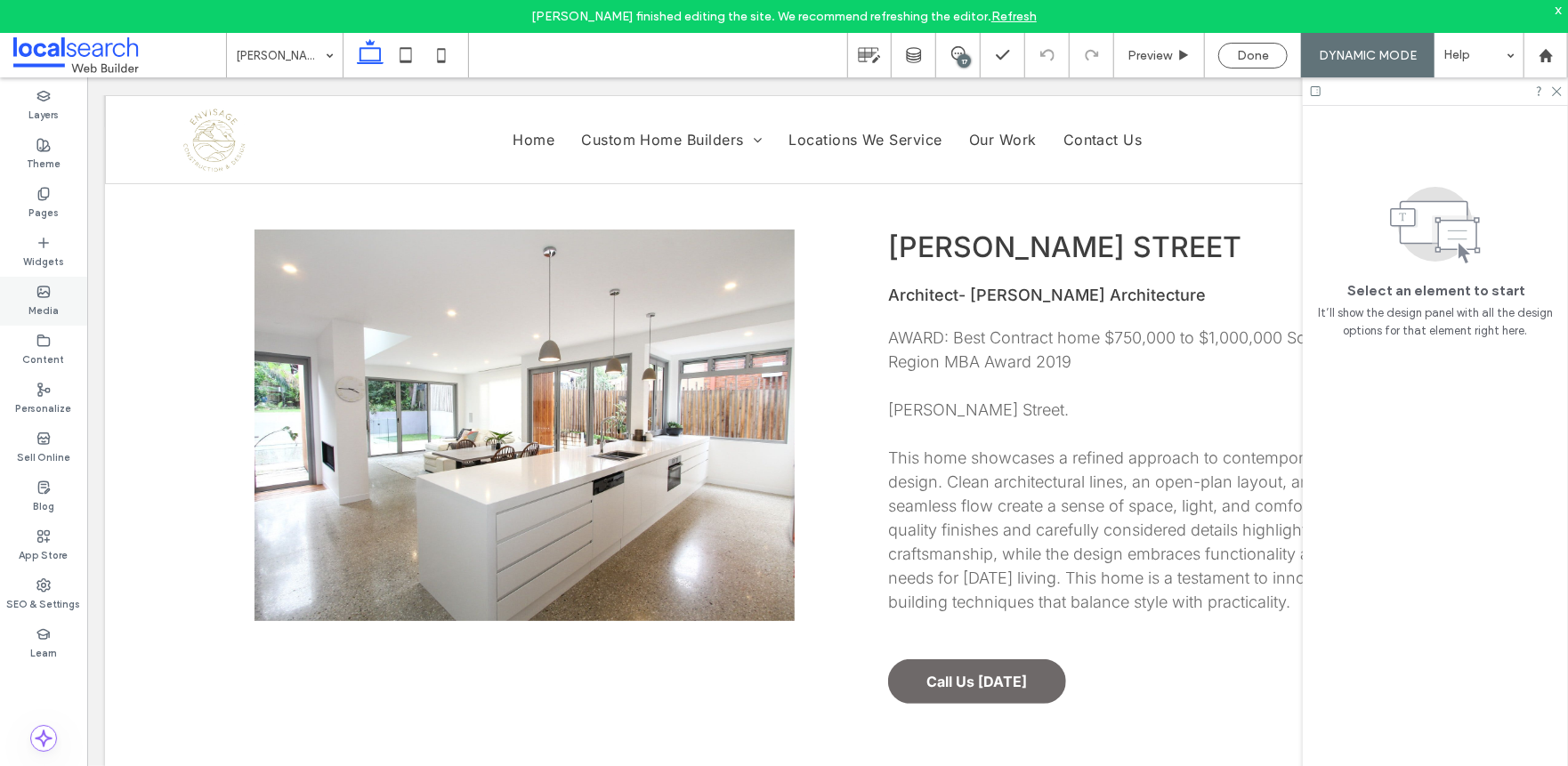
click at [50, 316] on label "Media" at bounding box center [43, 309] width 30 height 20
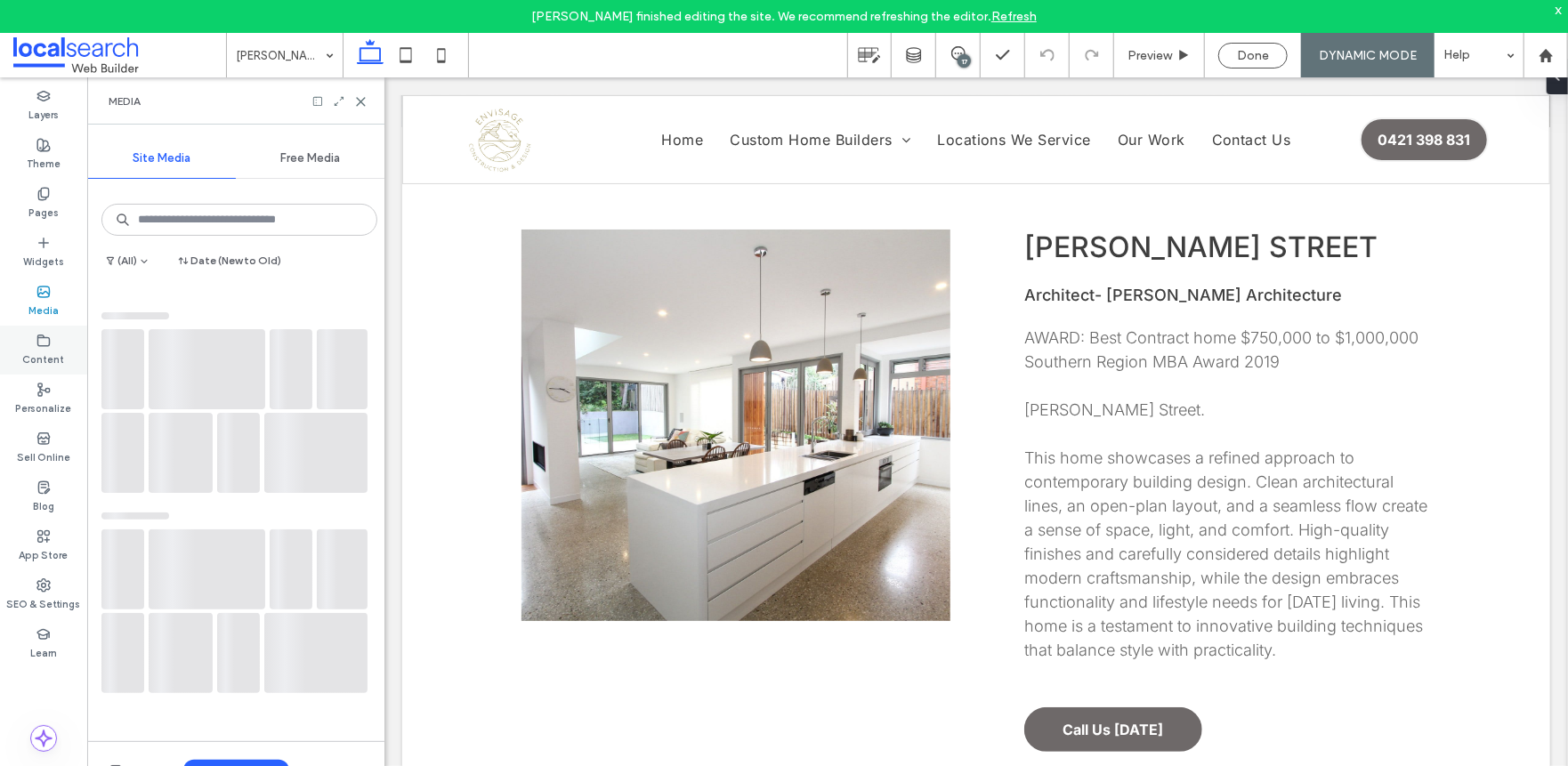
click at [65, 350] on div "Content" at bounding box center [43, 350] width 87 height 49
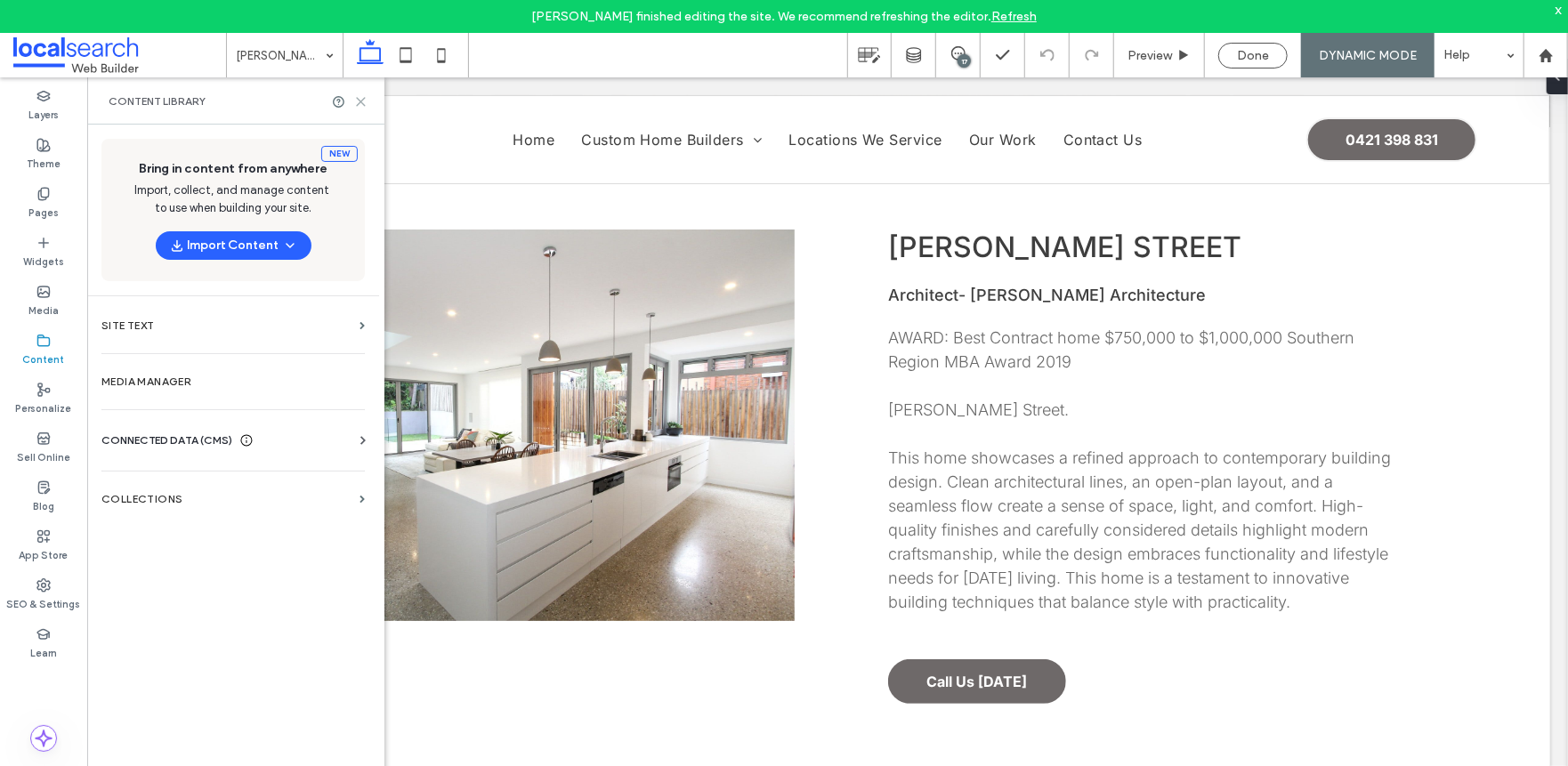
drag, startPoint x: 360, startPoint y: 107, endPoint x: 1189, endPoint y: 22, distance: 833.3
click at [360, 107] on icon at bounding box center [361, 102] width 14 height 14
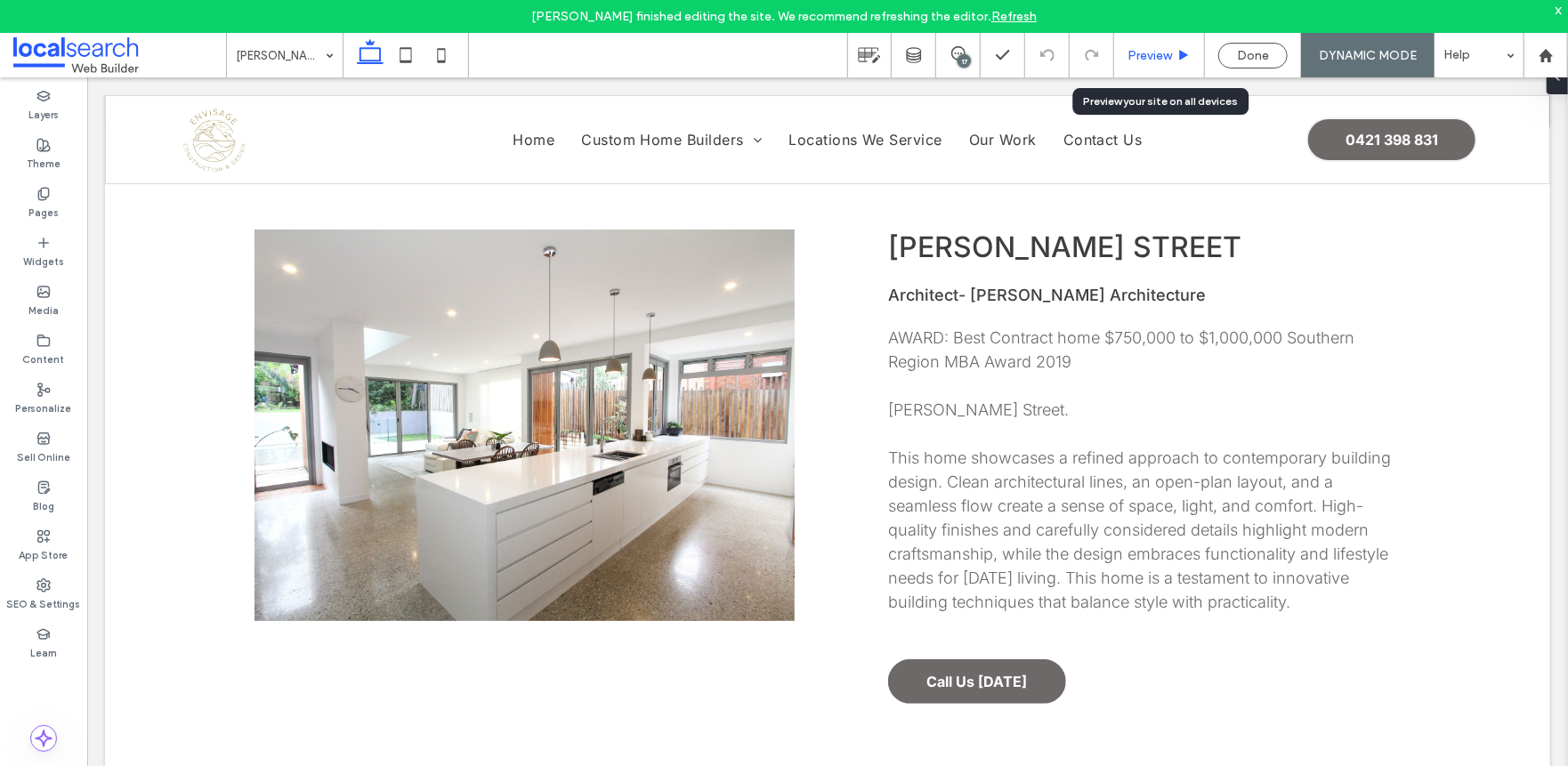
drag, startPoint x: 1178, startPoint y: 58, endPoint x: 1004, endPoint y: 666, distance: 632.4
click at [1178, 58] on icon at bounding box center [1184, 56] width 14 height 14
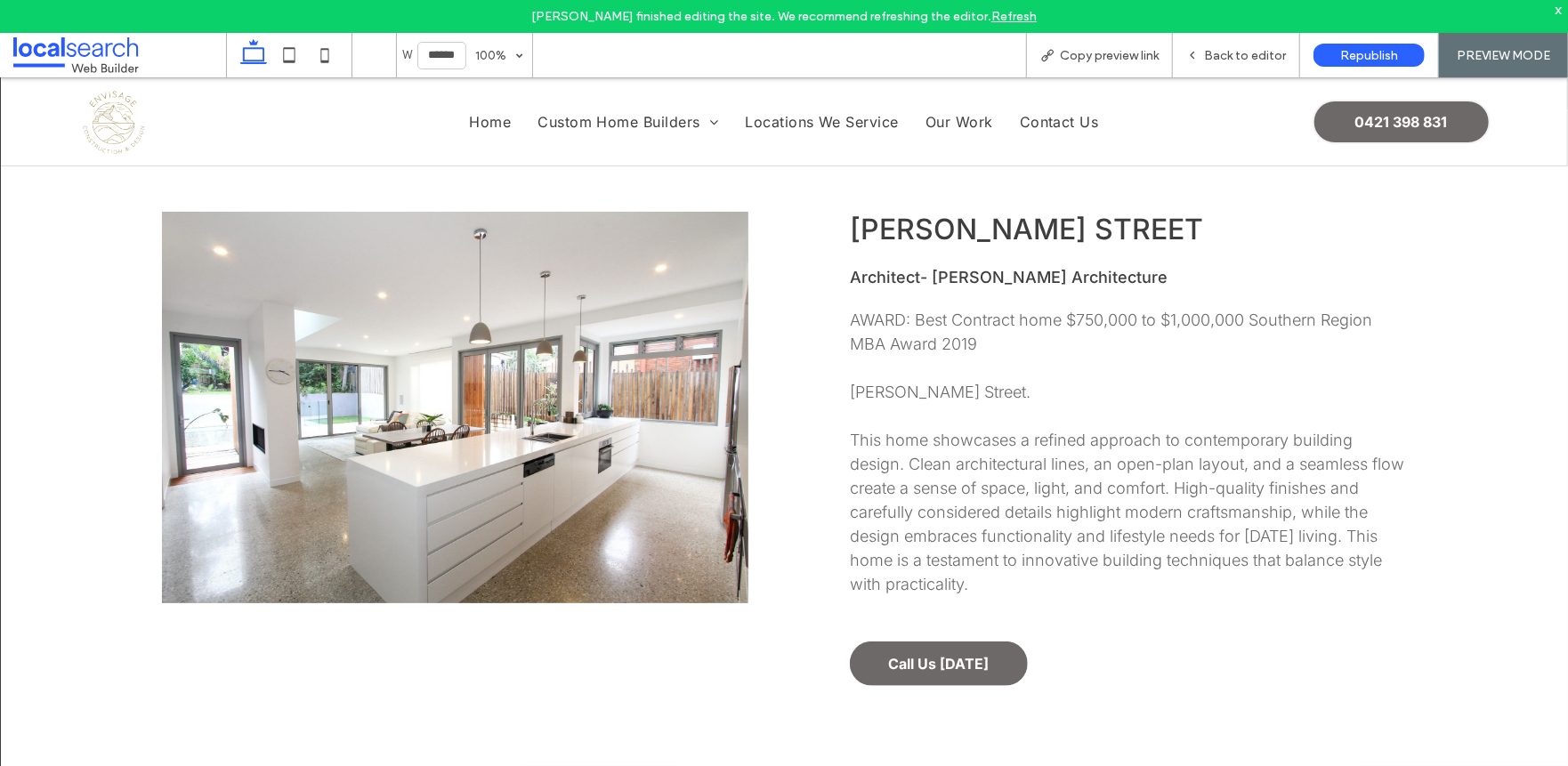
scroll to position [605, 0]
